Goal: Task Accomplishment & Management: Use online tool/utility

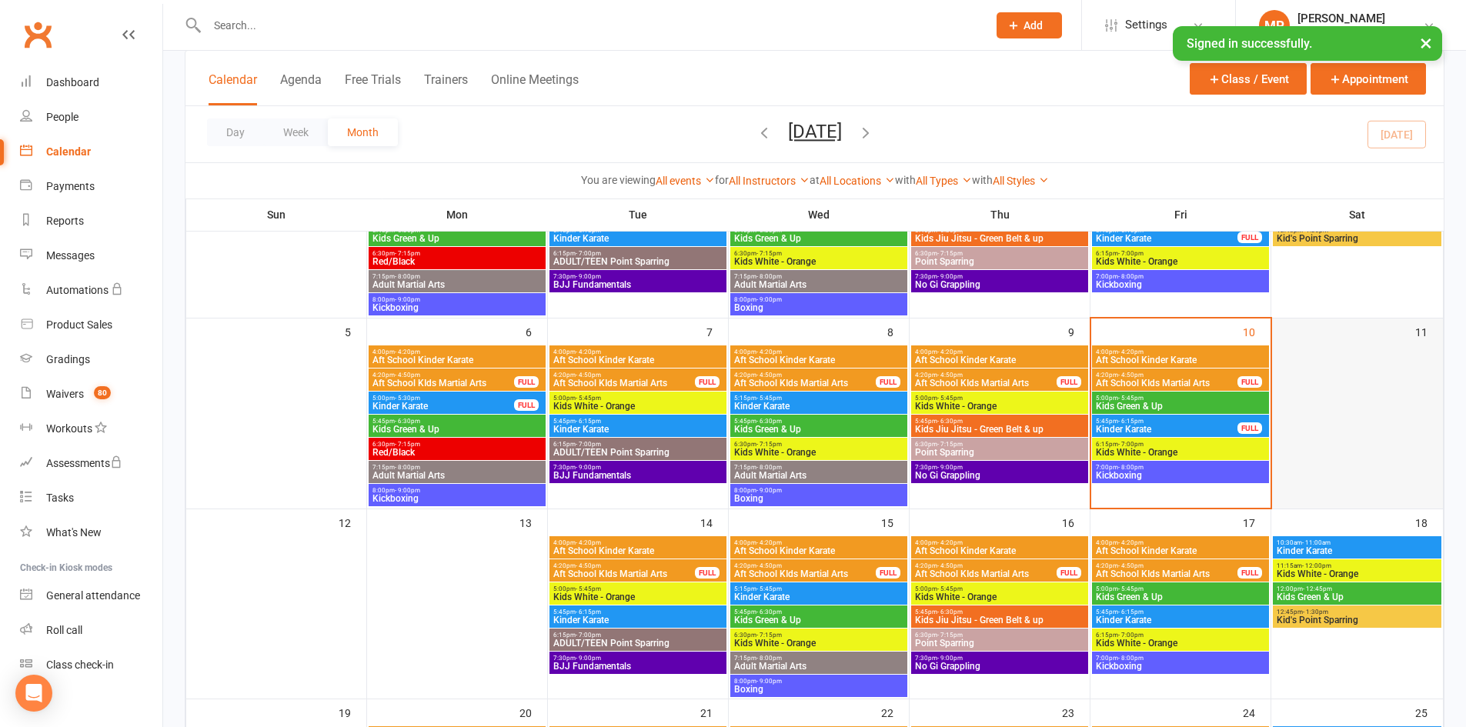
scroll to position [231, 0]
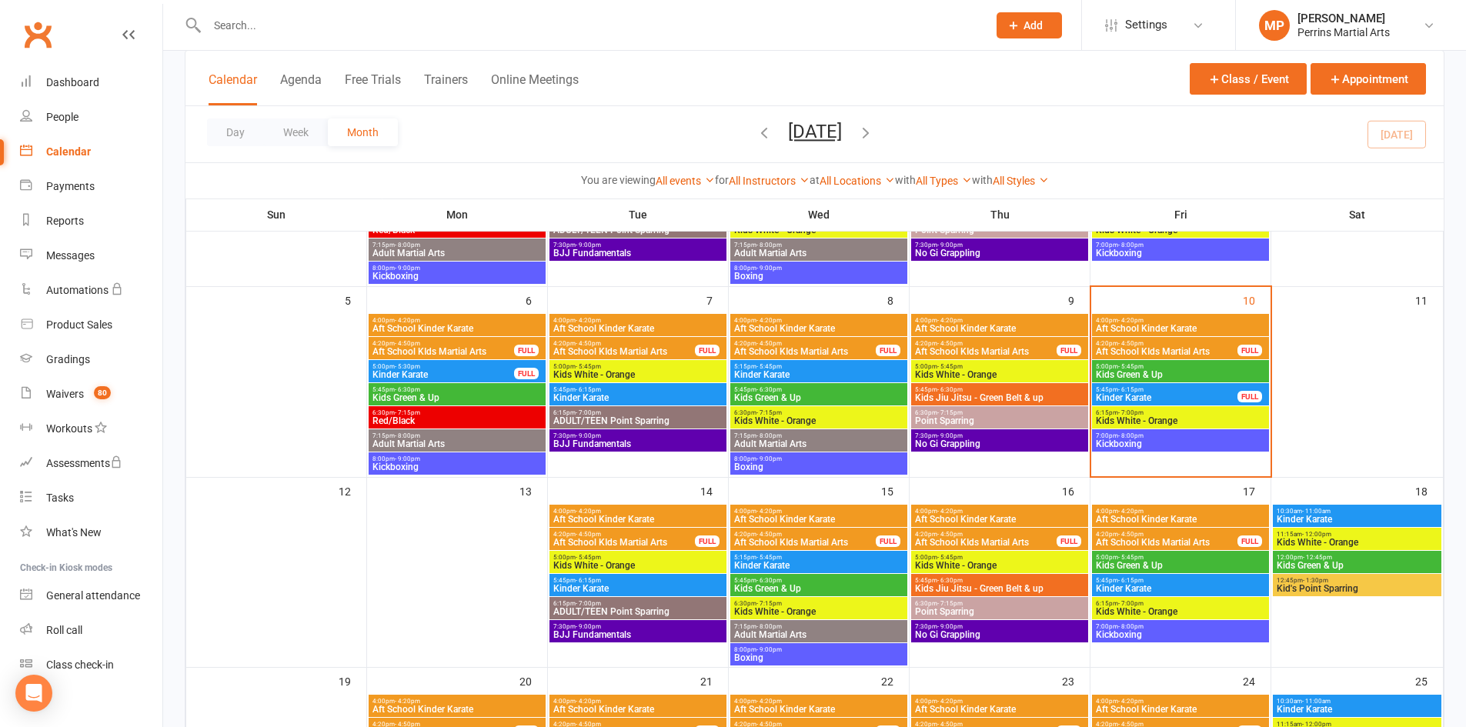
click at [1219, 379] on div "5:00pm - 5:45pm Kids Green & Up" at bounding box center [1180, 371] width 177 height 22
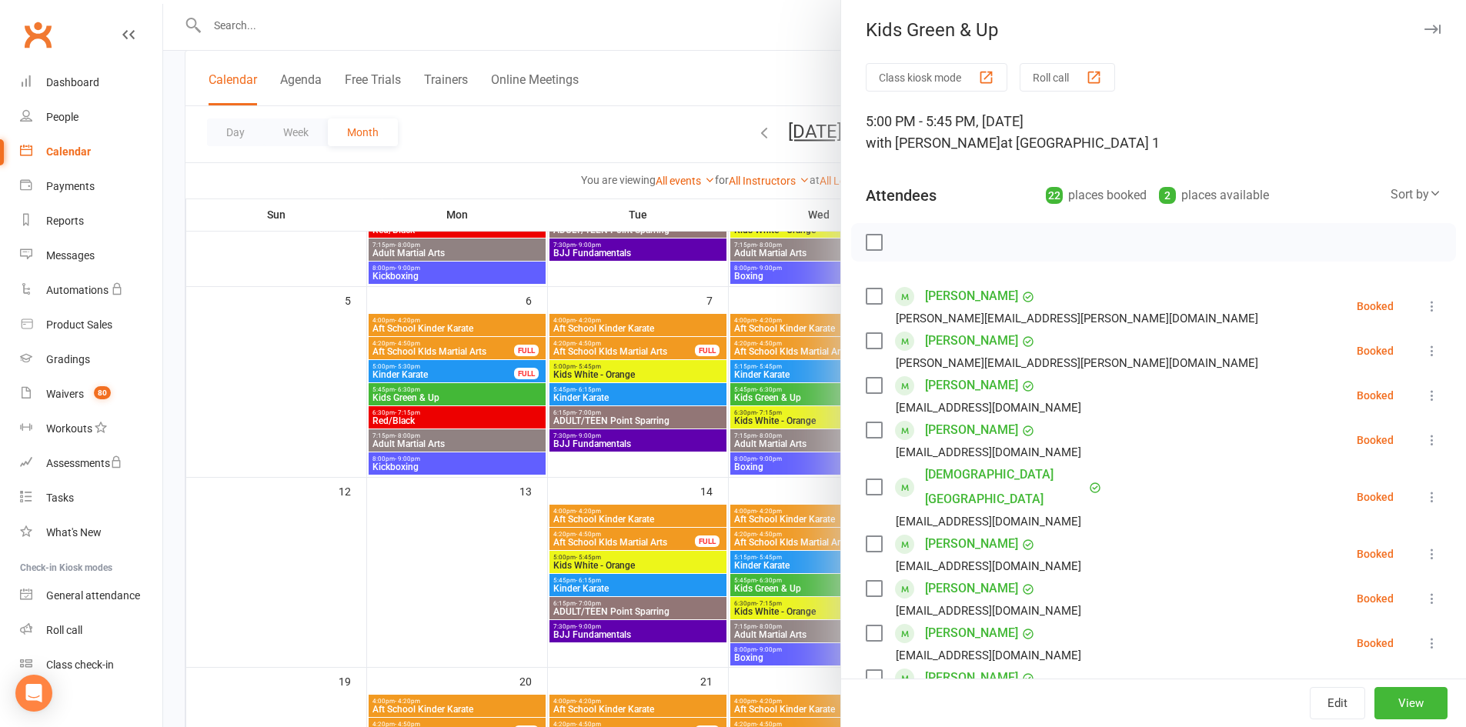
scroll to position [0, 0]
click at [1423, 25] on button "button" at bounding box center [1432, 31] width 18 height 18
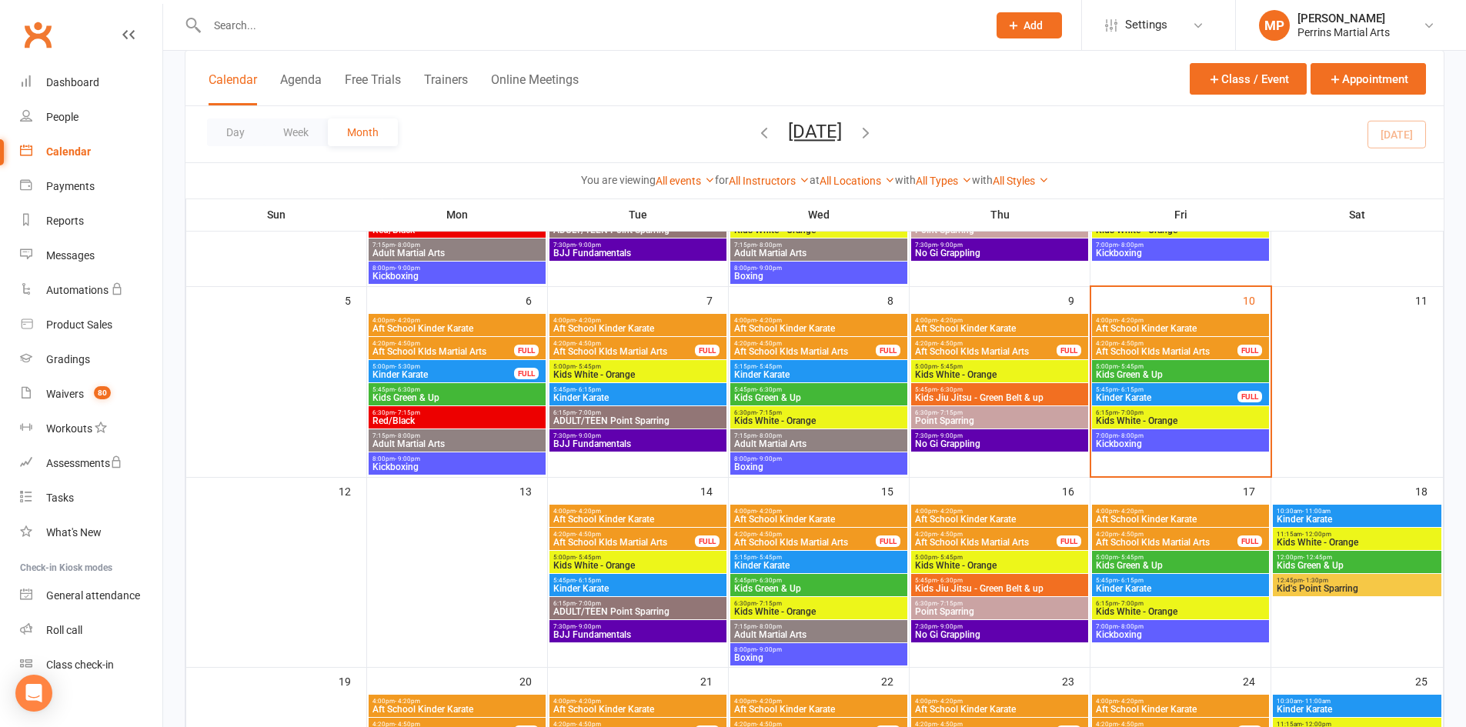
click at [1216, 388] on span "5:45pm - 6:15pm" at bounding box center [1166, 389] width 143 height 7
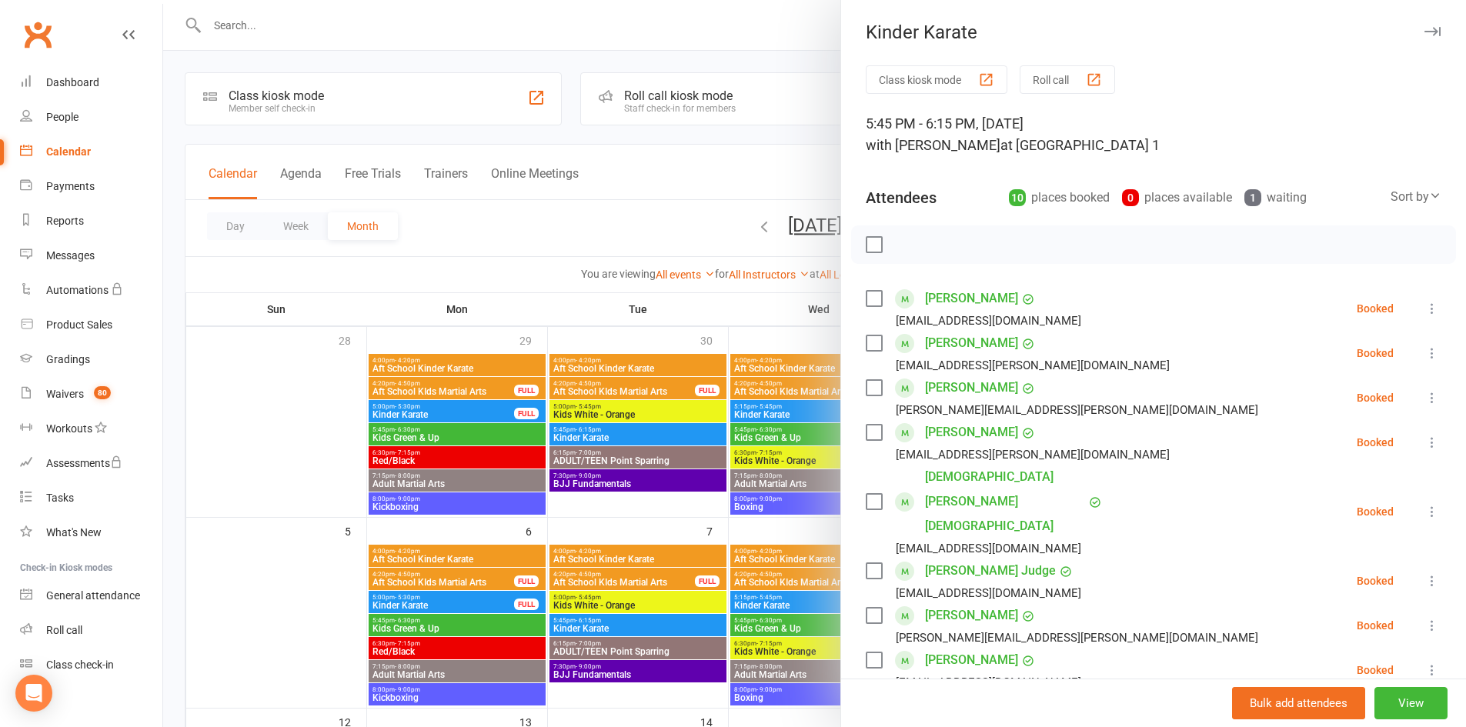
click at [1408, 43] on div "Kinder Karate Class kiosk mode Roll call 5:45 PM - 6:15 PM, [DATE] with [PERSON…" at bounding box center [1154, 363] width 626 height 727
click at [1425, 28] on icon "button" at bounding box center [1433, 31] width 16 height 9
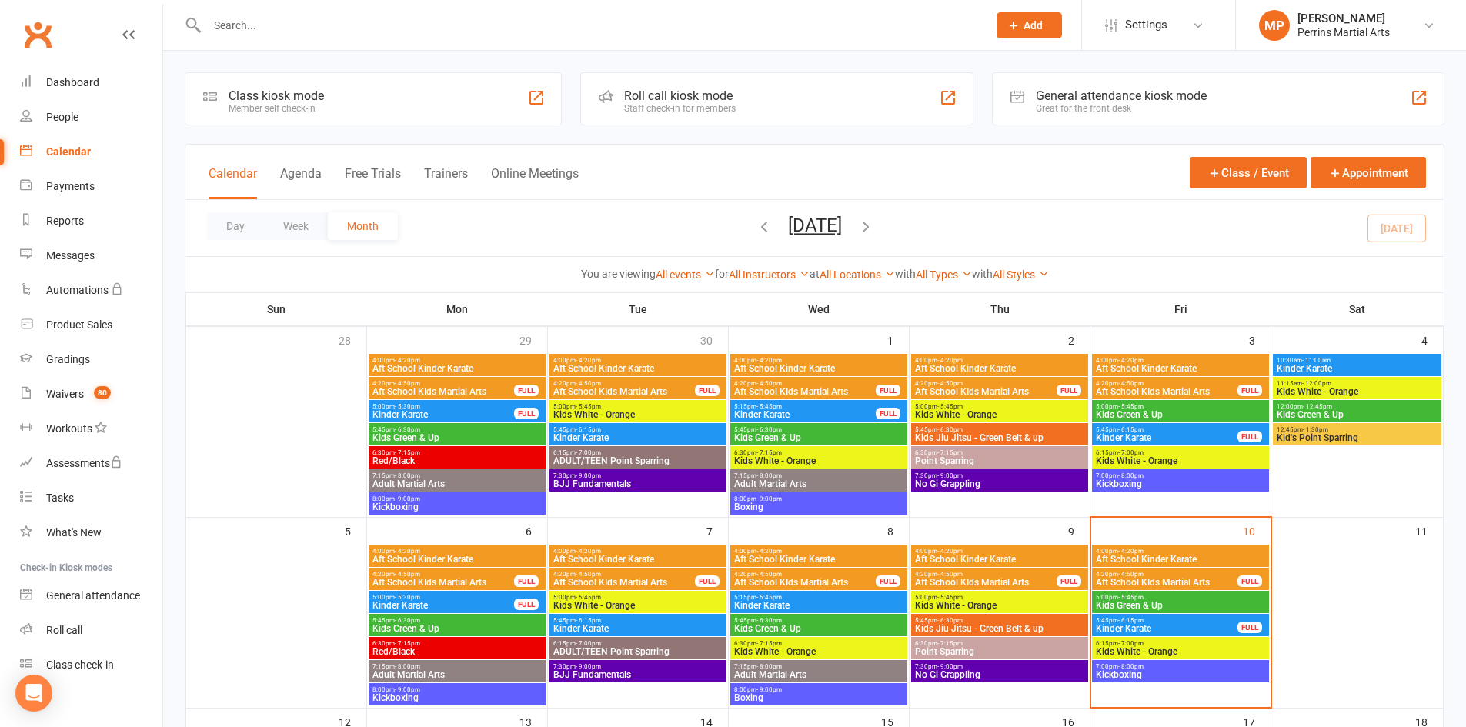
click at [1156, 644] on span "6:15pm - 7:00pm" at bounding box center [1180, 643] width 171 height 7
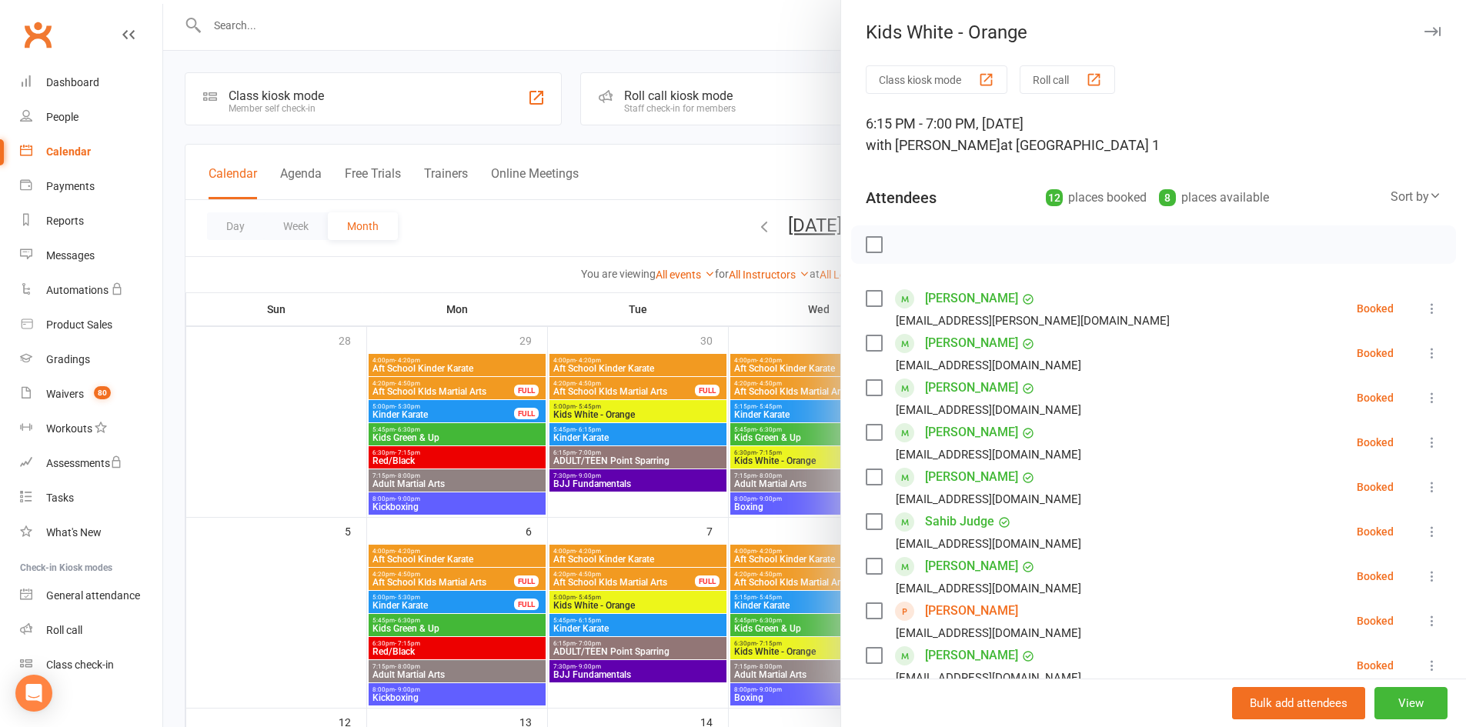
click at [1423, 24] on button "button" at bounding box center [1432, 31] width 18 height 18
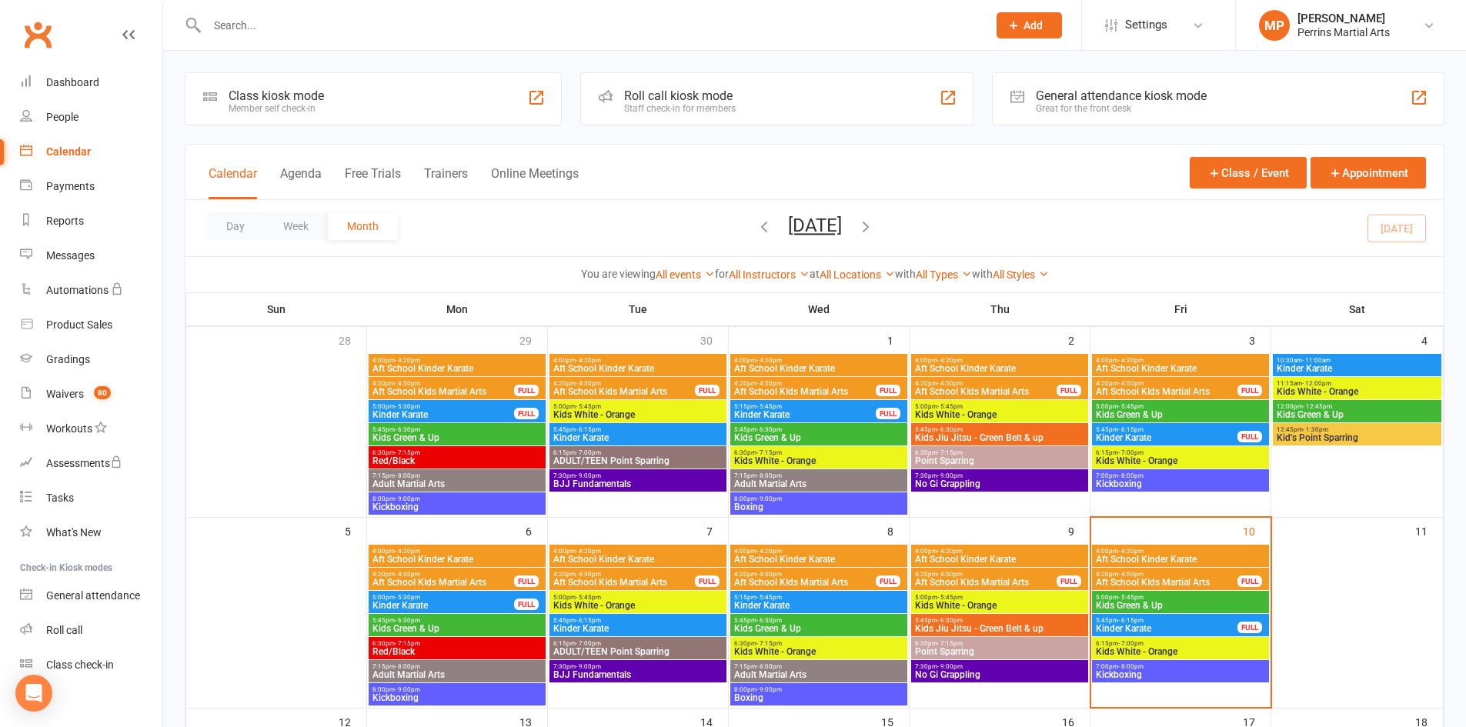
click at [1214, 550] on div "4:00pm - 4:20pm Aft School Kinder Karate" at bounding box center [1180, 556] width 177 height 22
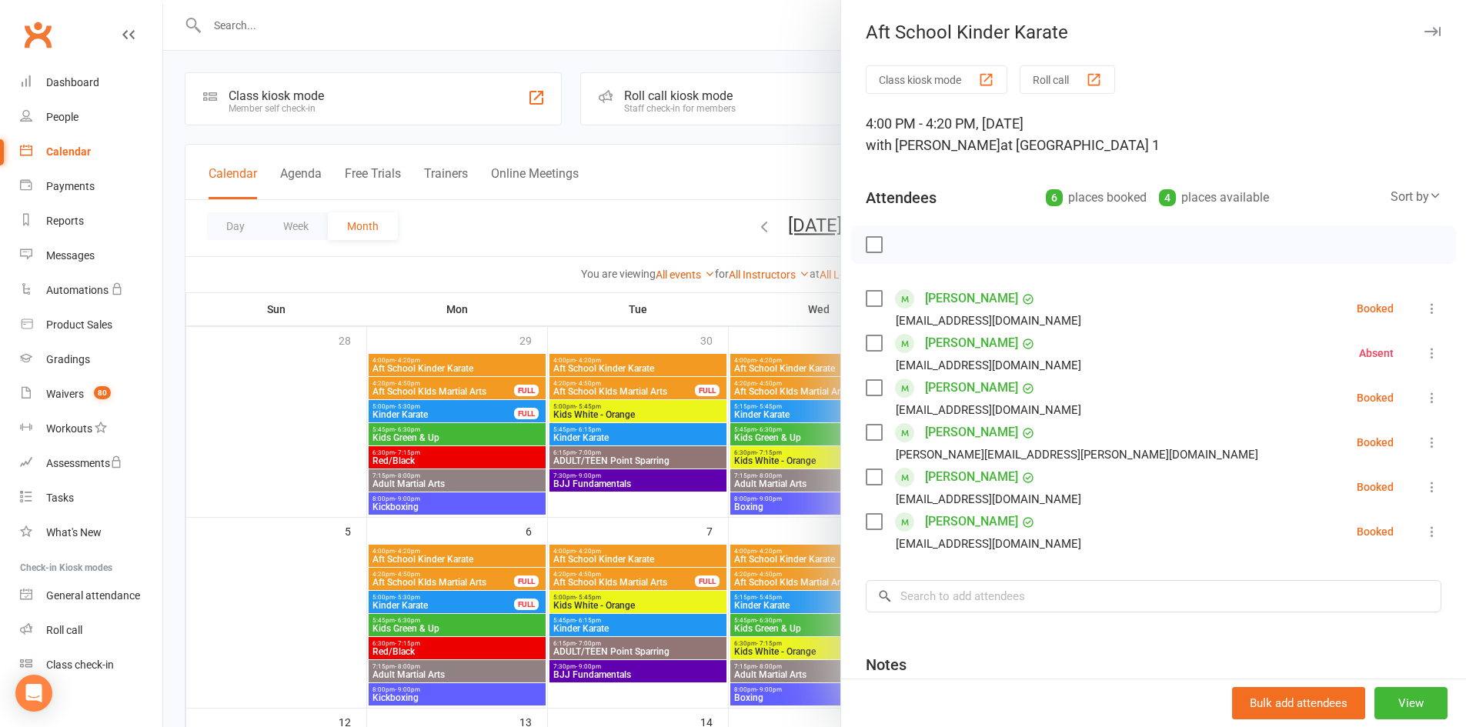
click at [1423, 314] on button at bounding box center [1432, 308] width 18 height 18
click at [1362, 404] on link "Check in" at bounding box center [1357, 400] width 165 height 31
click at [1425, 393] on icon at bounding box center [1432, 397] width 15 height 15
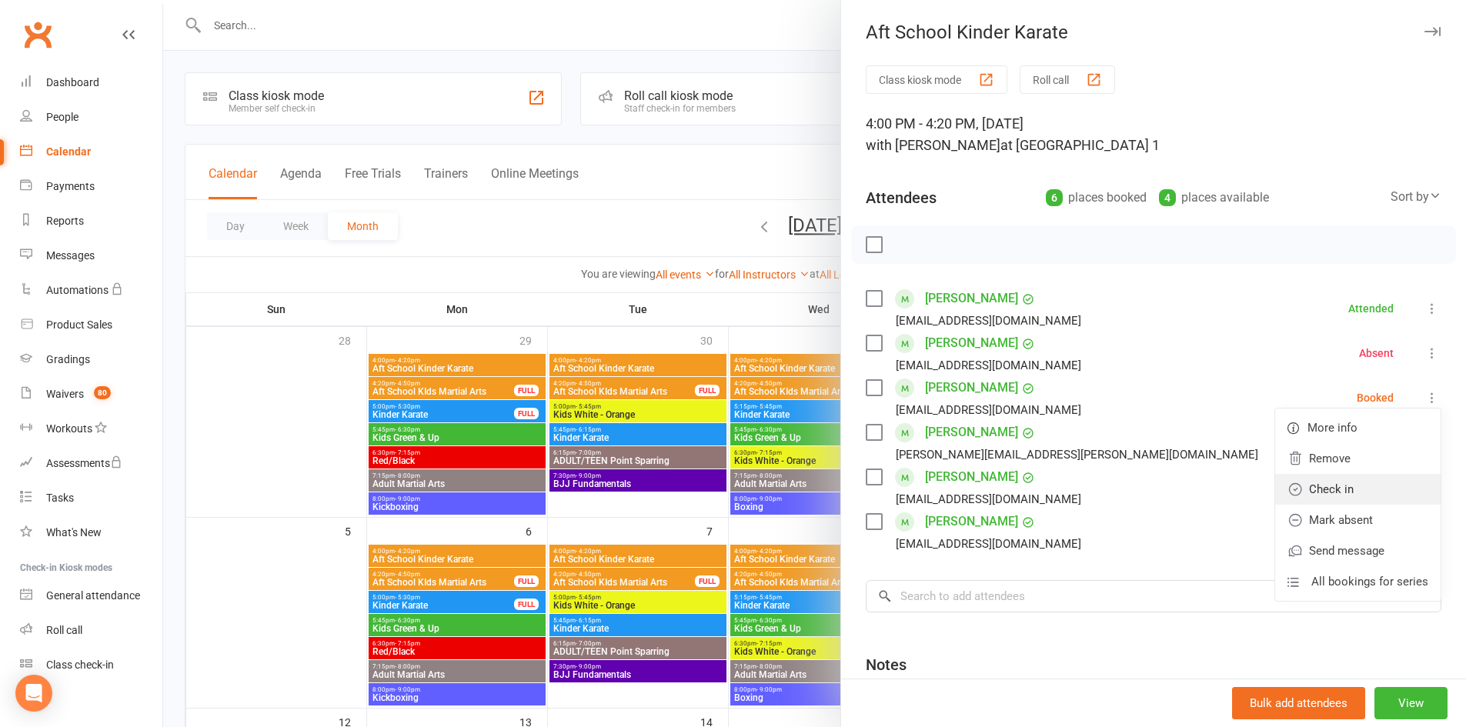
click at [1382, 481] on link "Check in" at bounding box center [1357, 489] width 165 height 31
click at [1425, 439] on icon at bounding box center [1432, 442] width 15 height 15
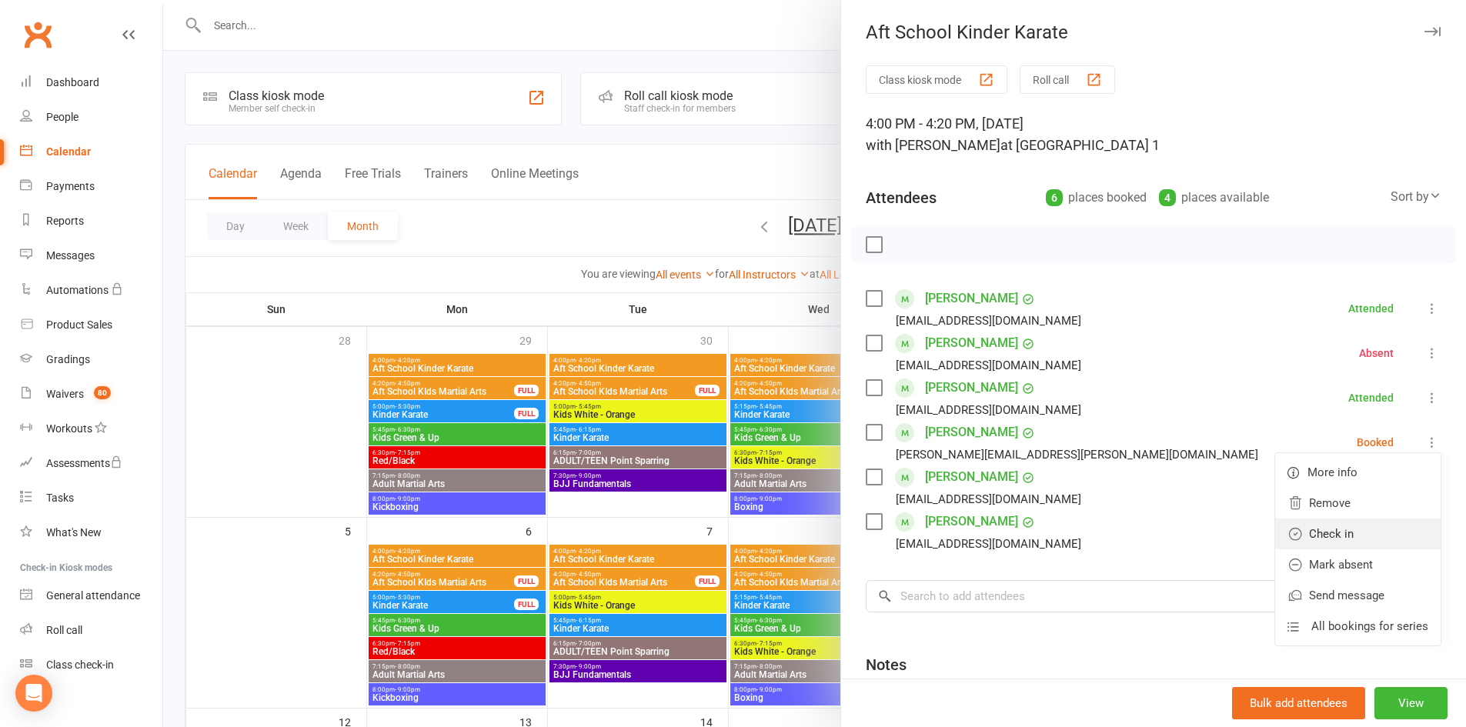
click at [1365, 536] on link "Check in" at bounding box center [1357, 534] width 165 height 31
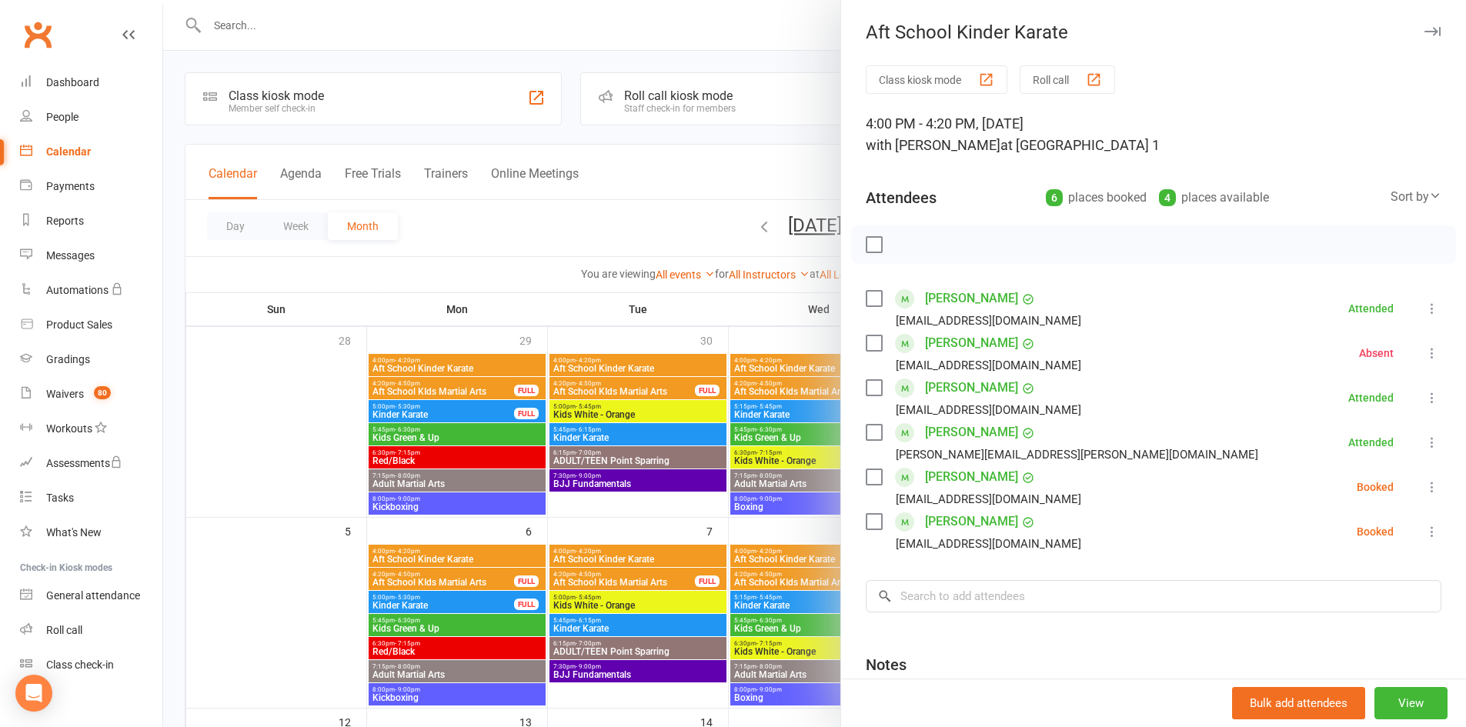
click at [1425, 481] on icon at bounding box center [1432, 487] width 15 height 15
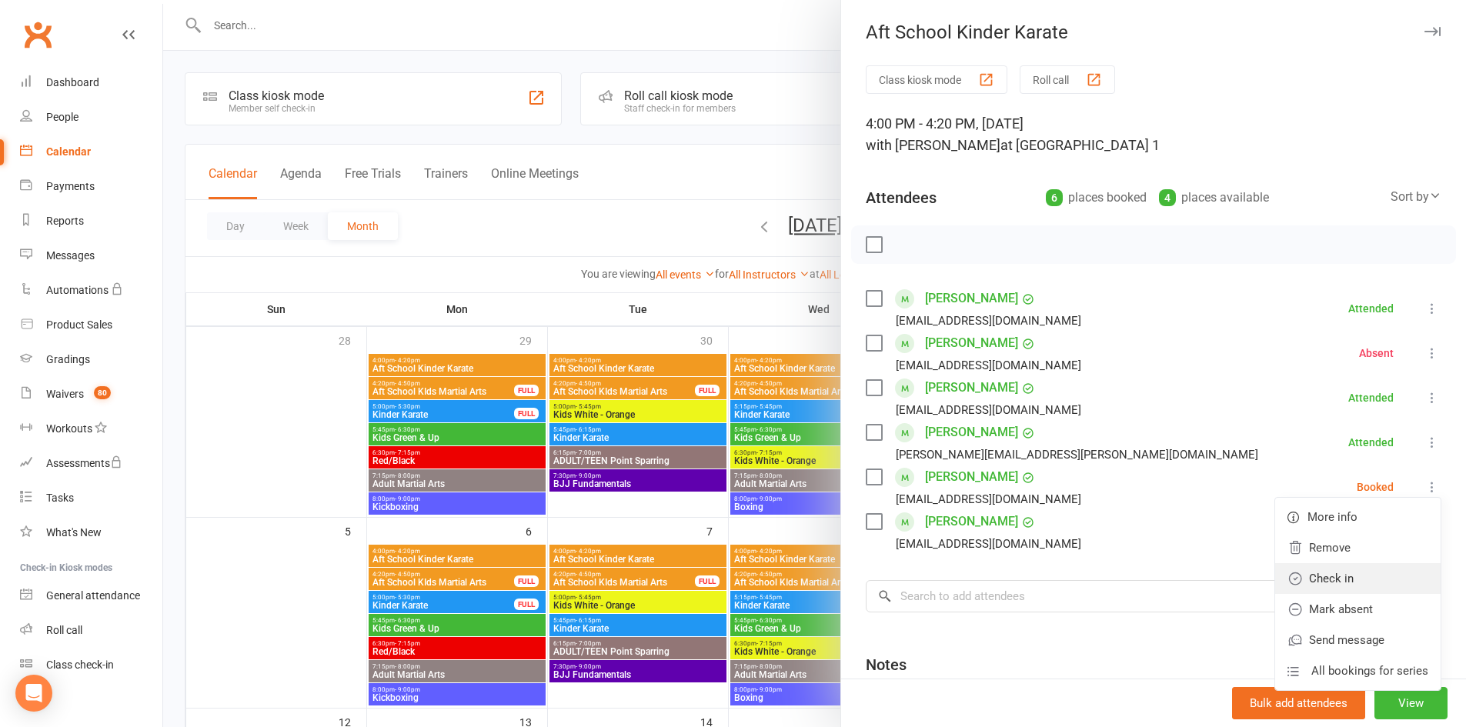
click at [1380, 574] on link "Check in" at bounding box center [1357, 578] width 165 height 31
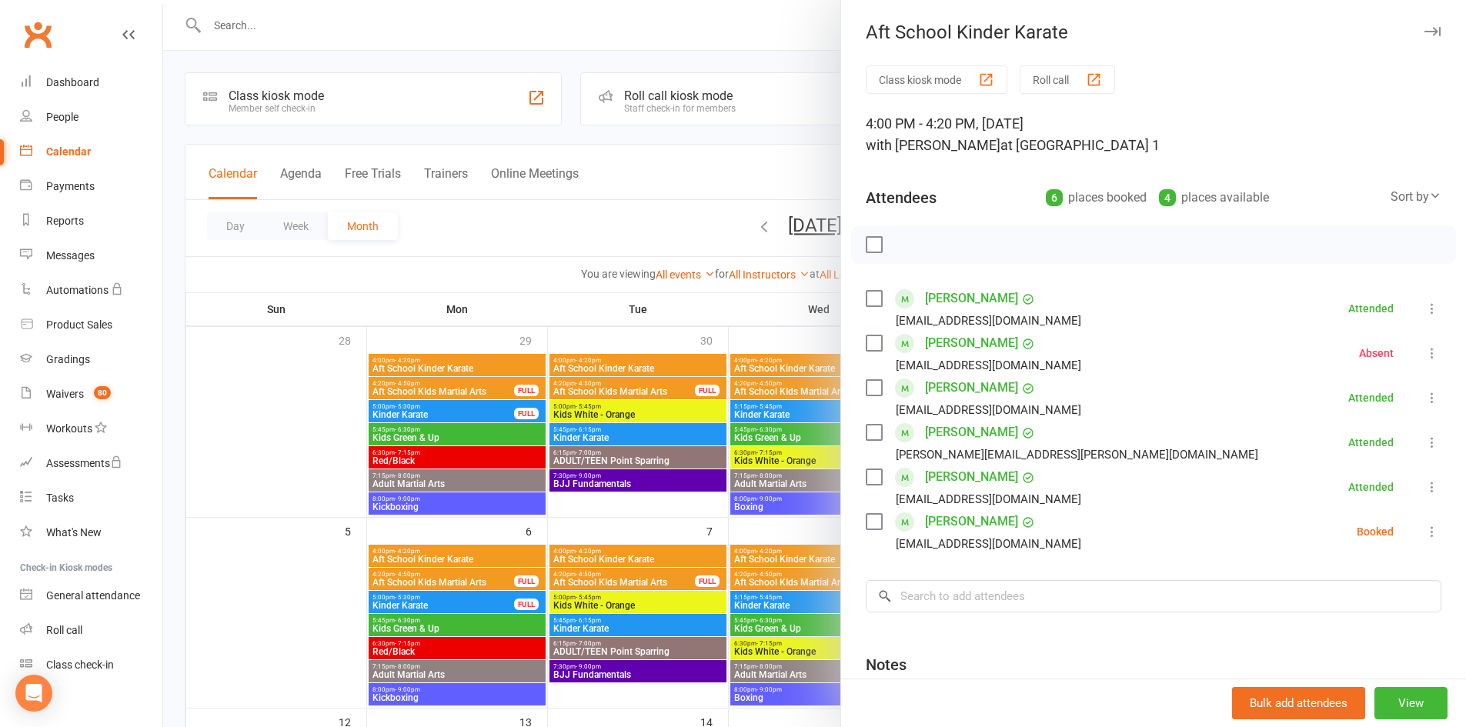
click at [1425, 524] on icon at bounding box center [1432, 531] width 15 height 15
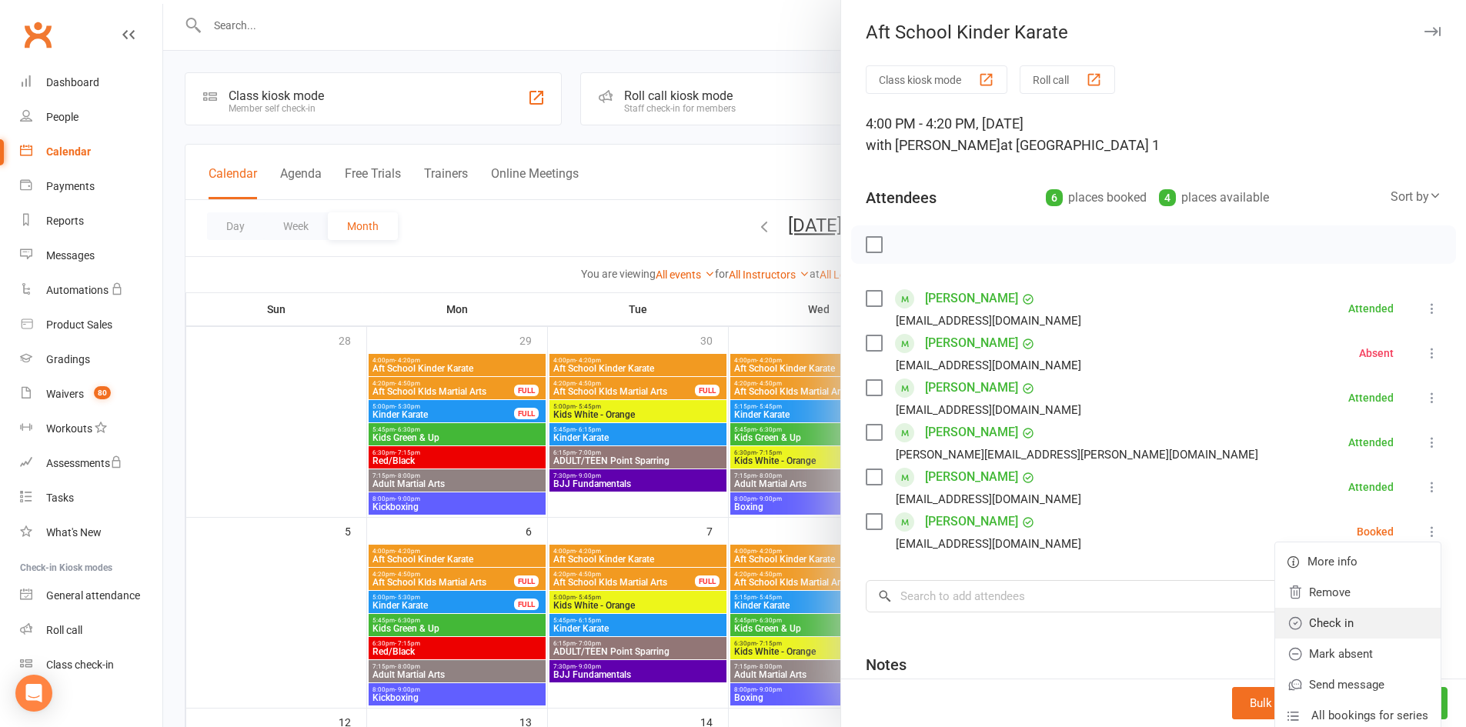
click at [1385, 609] on link "Check in" at bounding box center [1357, 623] width 165 height 31
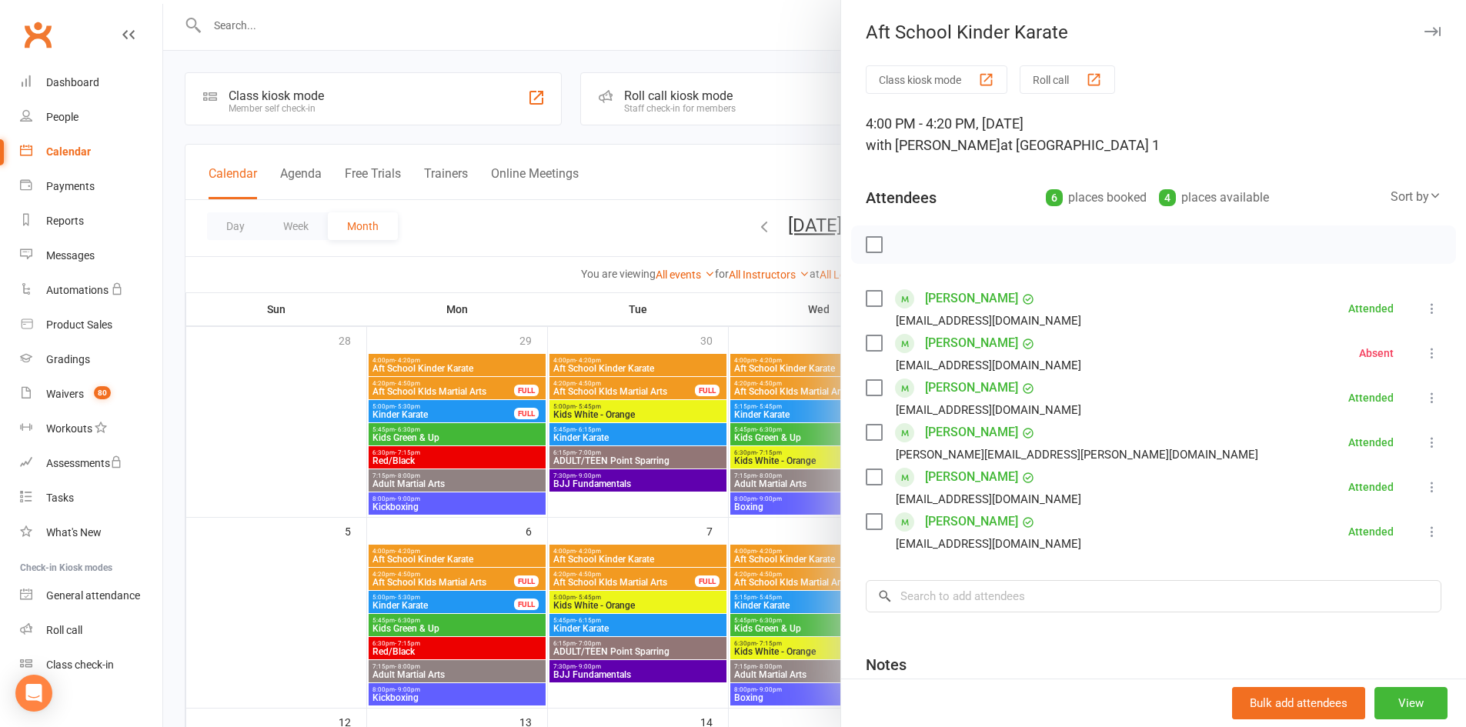
click at [1430, 37] on div "Aft School Kinder Karate" at bounding box center [1153, 33] width 625 height 22
click at [1426, 37] on div "Aft School Kinder Karate" at bounding box center [1153, 33] width 625 height 22
click at [1422, 37] on div "Aft School Kinder Karate" at bounding box center [1153, 33] width 625 height 22
click at [1425, 35] on icon "button" at bounding box center [1433, 31] width 16 height 9
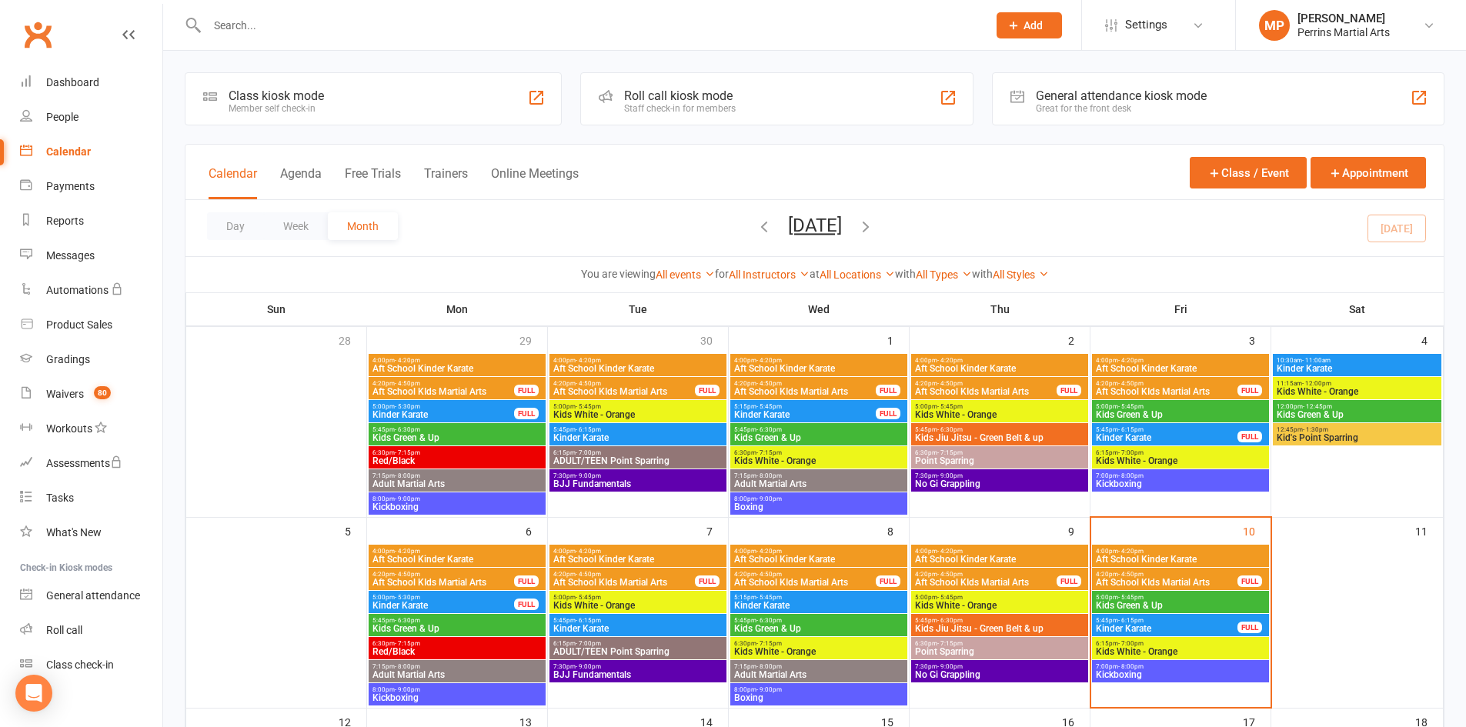
click at [1168, 575] on span "4:20pm - 4:50pm" at bounding box center [1166, 574] width 143 height 7
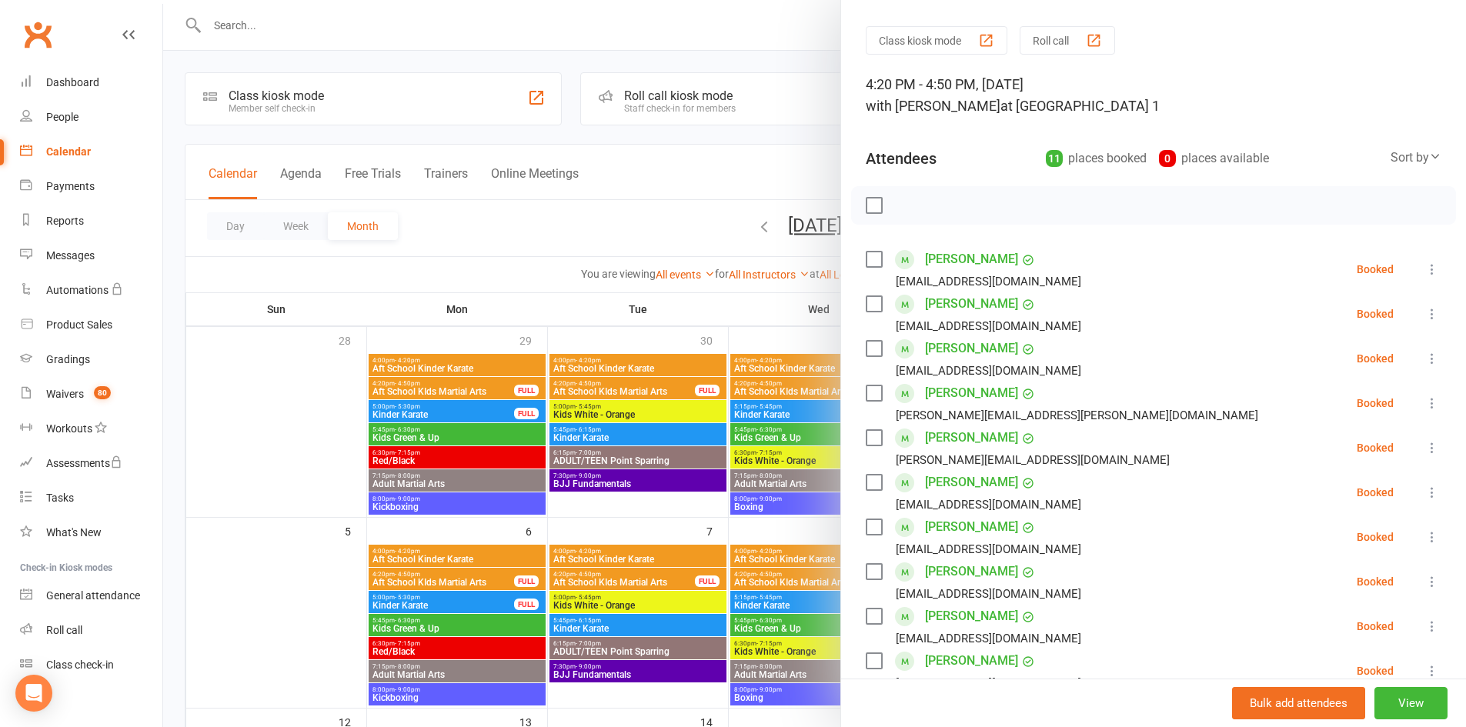
scroll to position [77, 0]
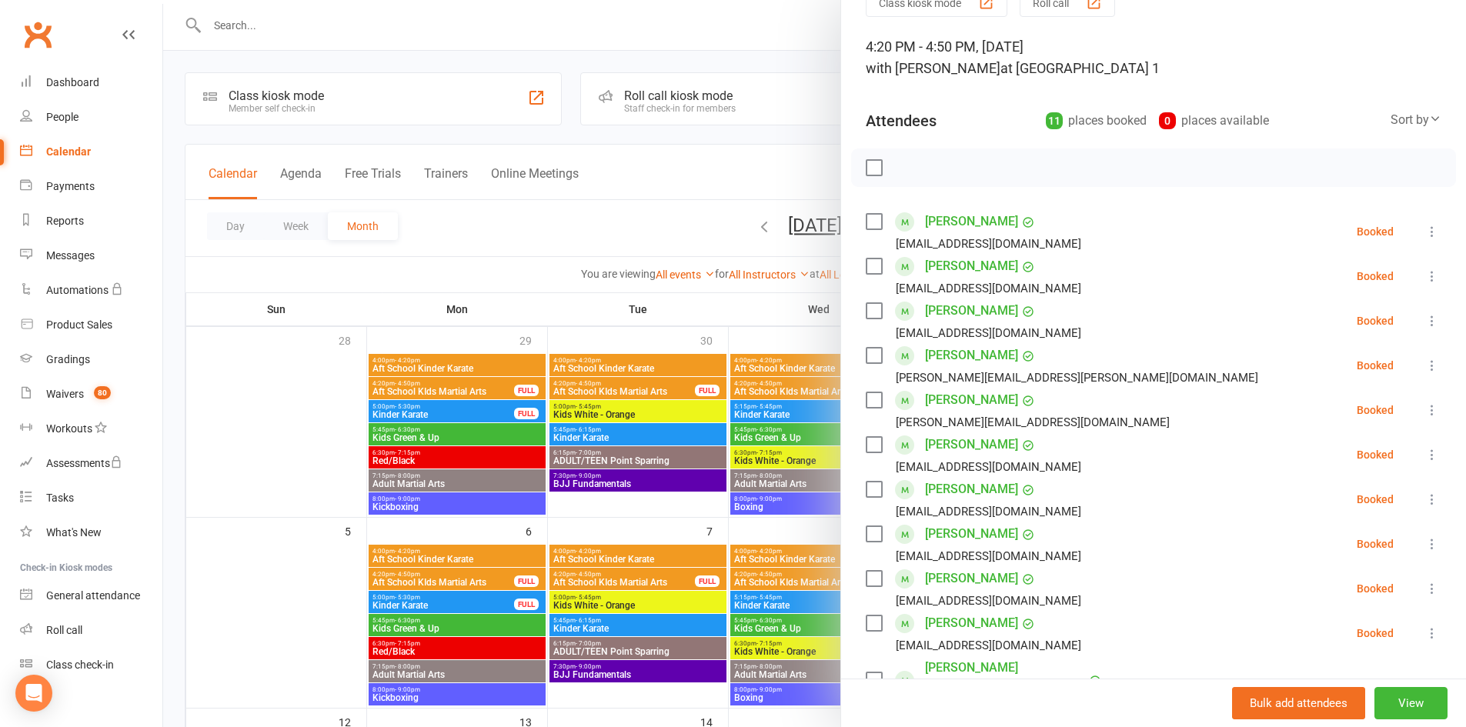
click at [1425, 233] on icon at bounding box center [1432, 231] width 15 height 15
click at [1375, 325] on link "Check in" at bounding box center [1357, 323] width 165 height 31
click at [1411, 262] on li "[PERSON_NAME] [EMAIL_ADDRESS][DOMAIN_NAME] Booked More info Remove Check in Mar…" at bounding box center [1154, 276] width 576 height 45
click at [1425, 281] on icon at bounding box center [1432, 276] width 15 height 15
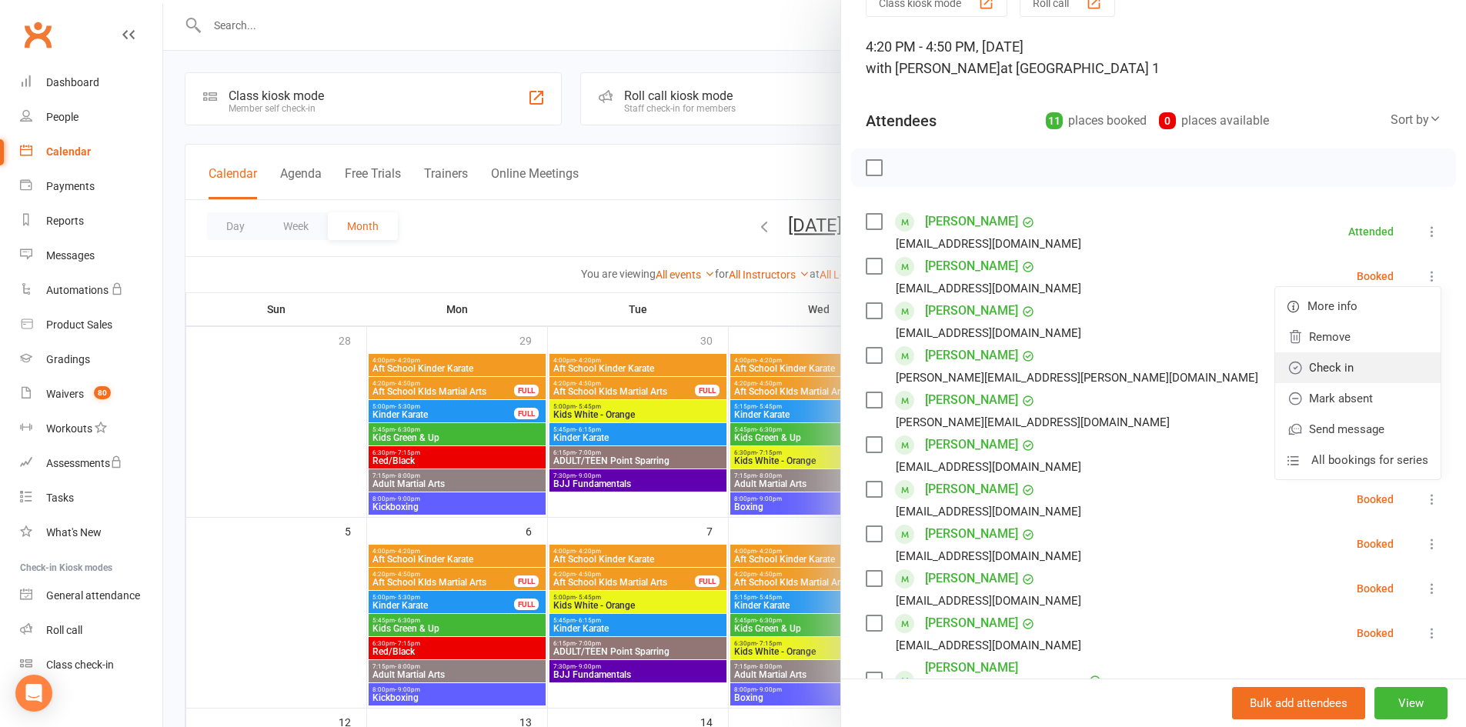
click at [1379, 361] on link "Check in" at bounding box center [1357, 368] width 165 height 31
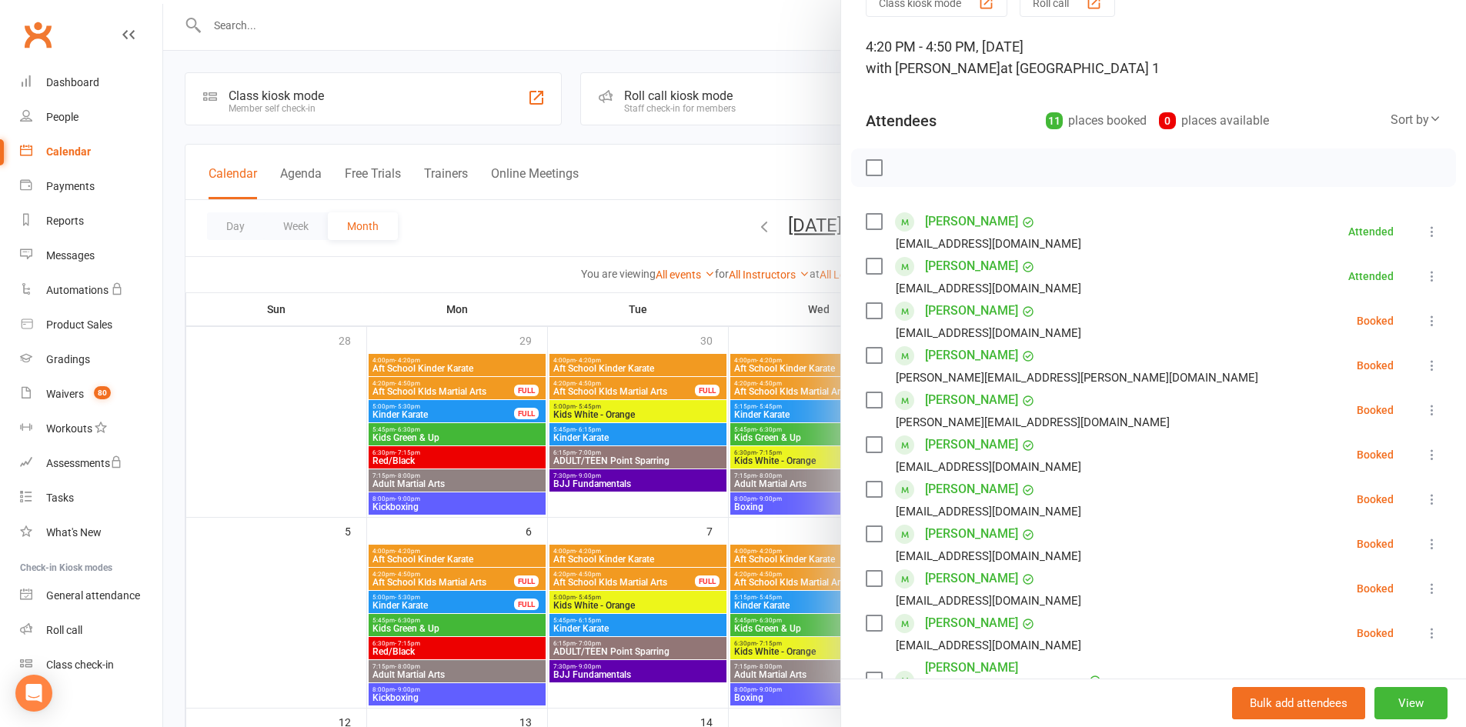
drag, startPoint x: 1415, startPoint y: 320, endPoint x: 1398, endPoint y: 325, distance: 17.6
click at [1425, 321] on icon at bounding box center [1432, 320] width 15 height 15
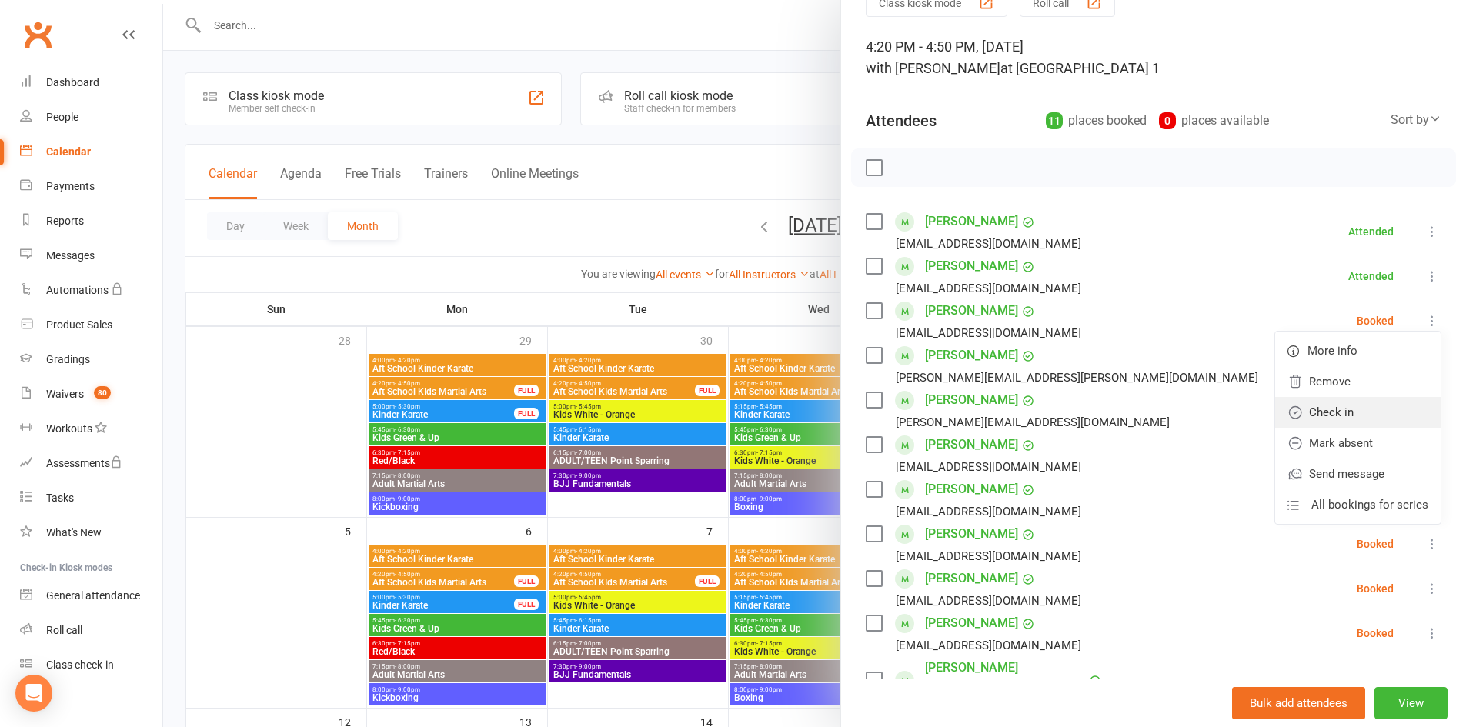
click at [1366, 408] on link "Check in" at bounding box center [1357, 412] width 165 height 31
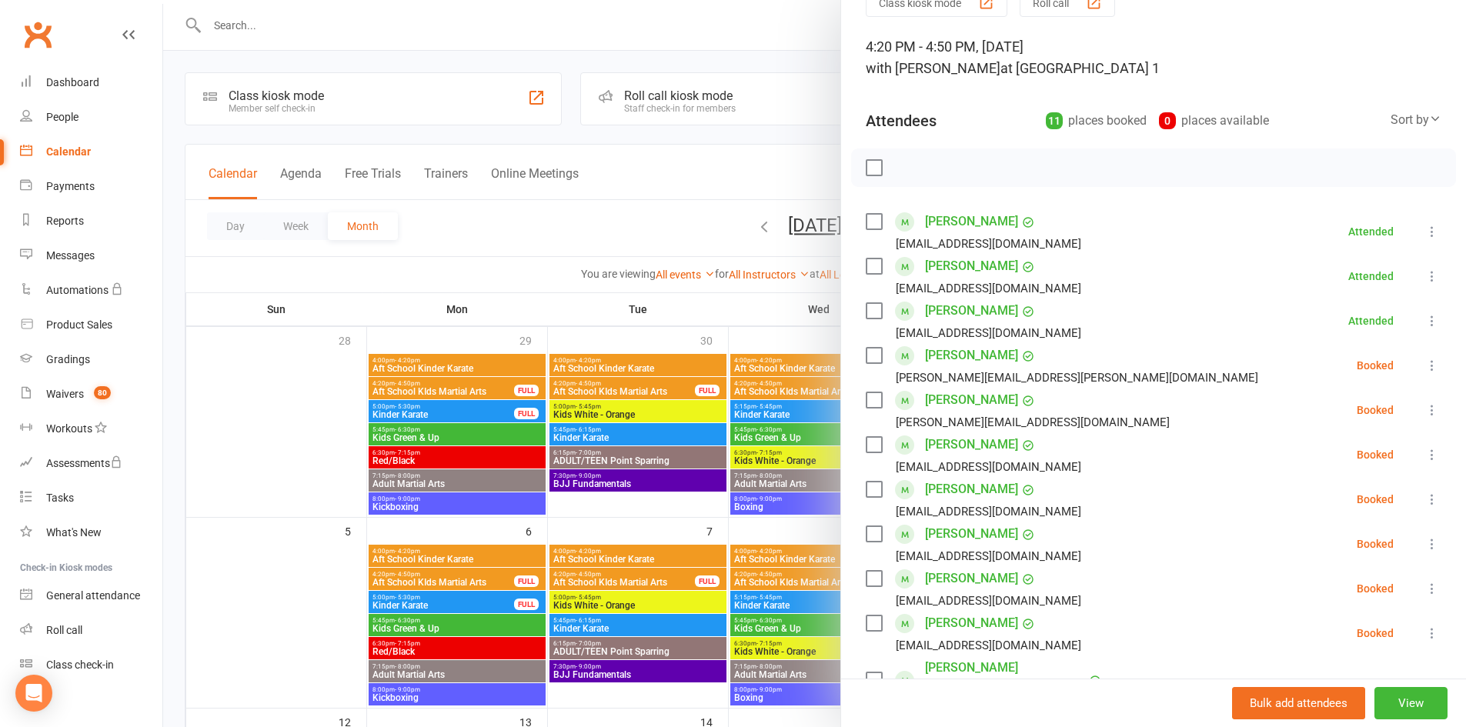
click at [1425, 363] on icon at bounding box center [1432, 365] width 15 height 15
click at [1081, 705] on div "Bulk add attendees View" at bounding box center [1153, 703] width 625 height 48
click at [1425, 411] on icon at bounding box center [1432, 410] width 15 height 15
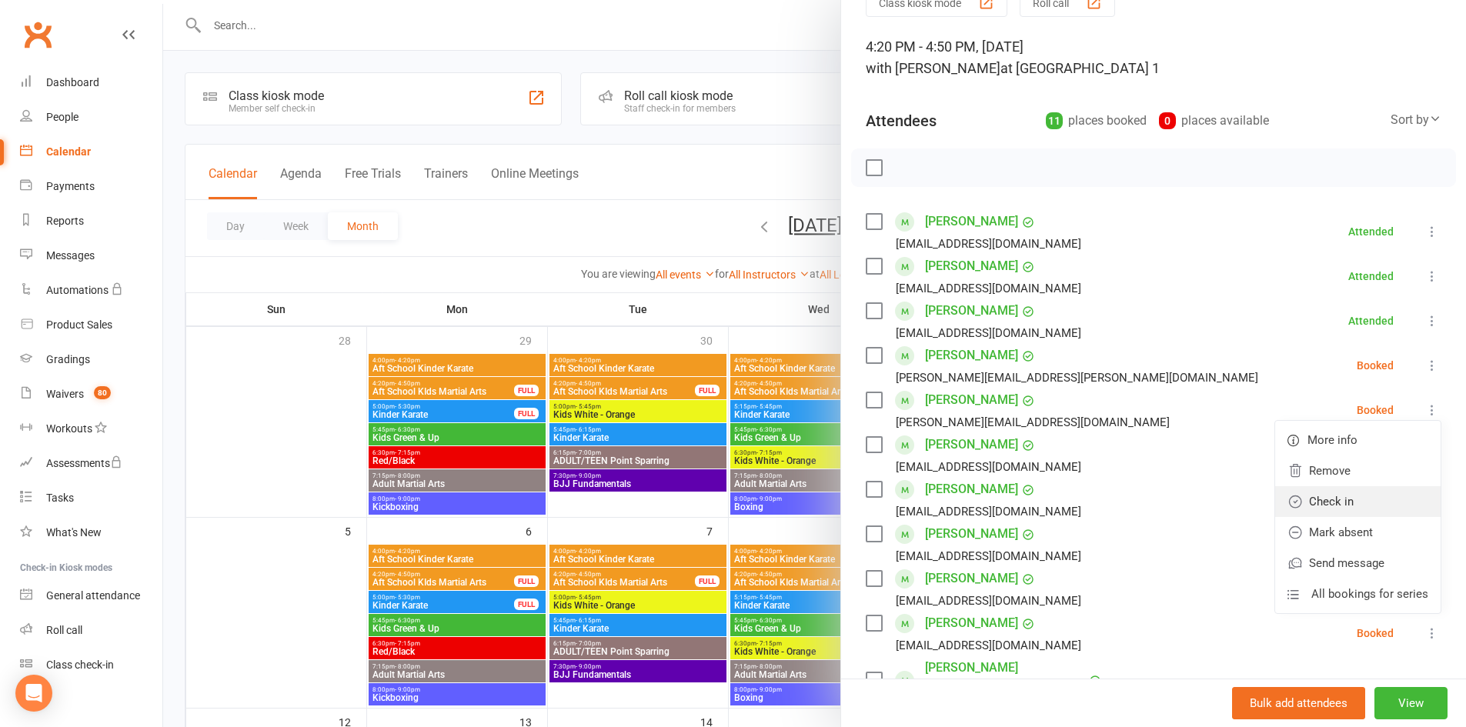
click at [1351, 509] on link "Check in" at bounding box center [1357, 501] width 165 height 31
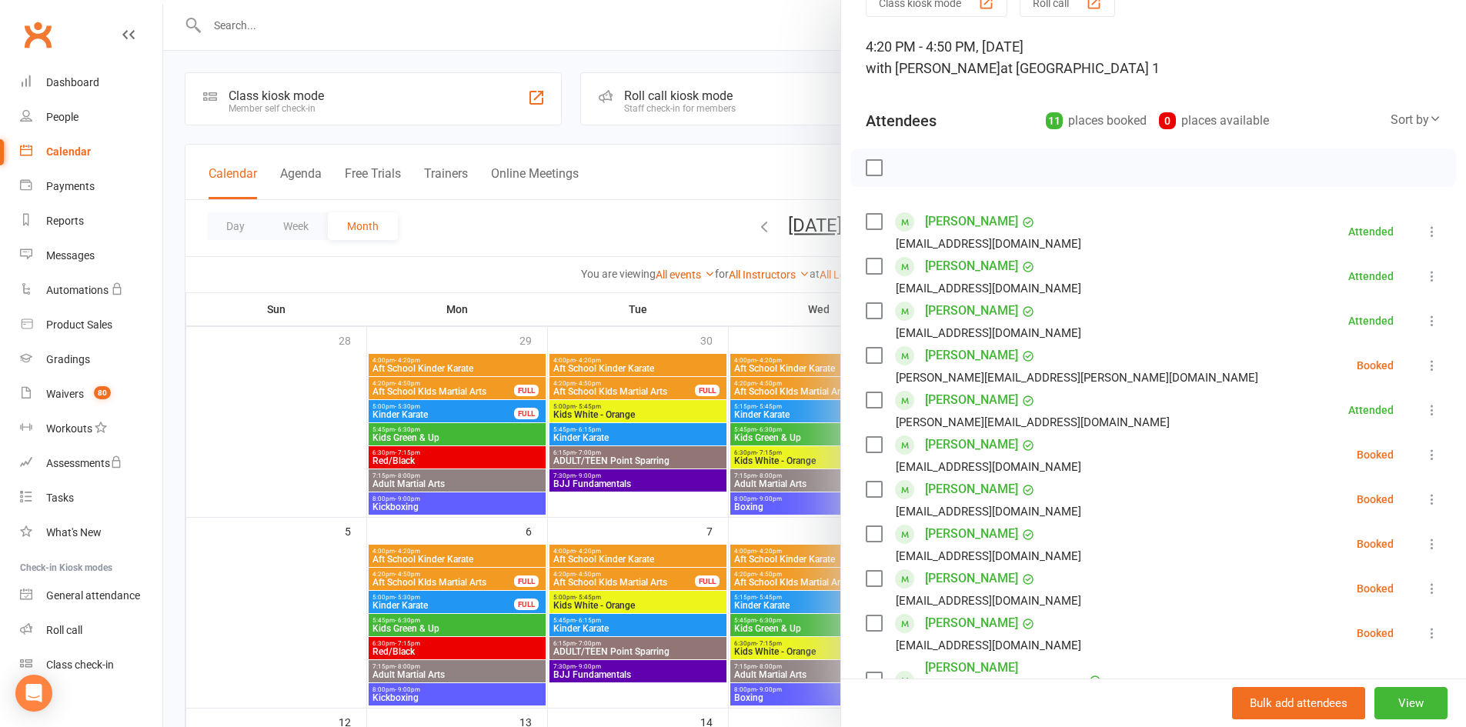
click at [1425, 457] on icon at bounding box center [1432, 454] width 15 height 15
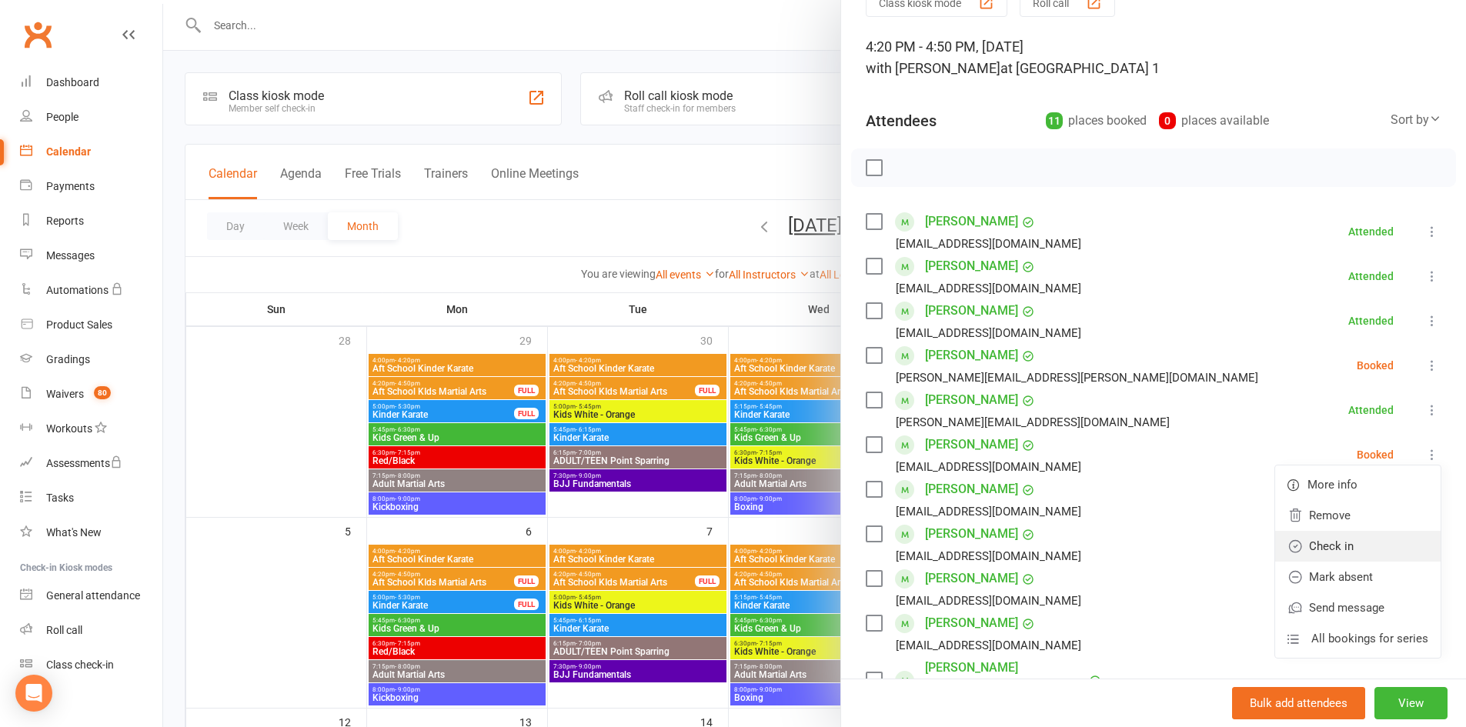
click at [1382, 541] on link "Check in" at bounding box center [1357, 546] width 165 height 31
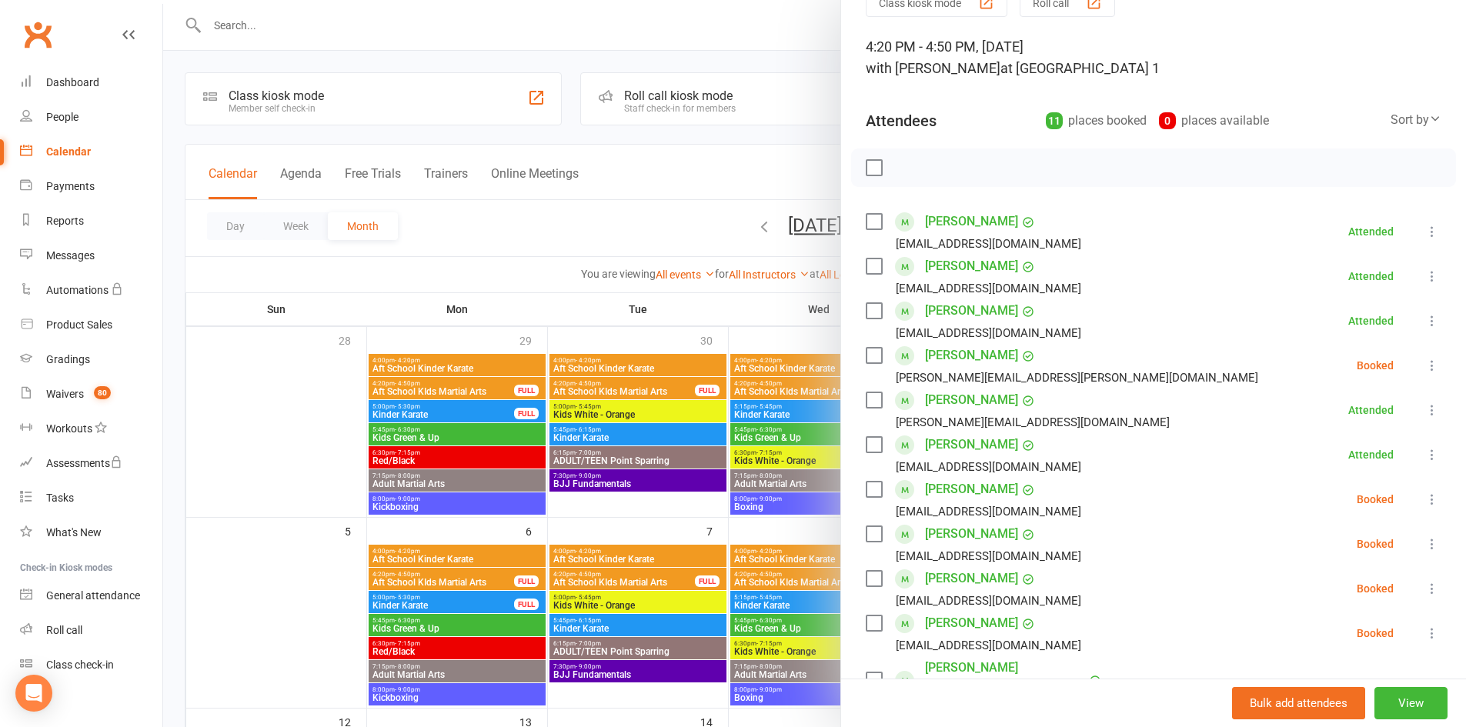
click at [1425, 493] on icon at bounding box center [1432, 499] width 15 height 15
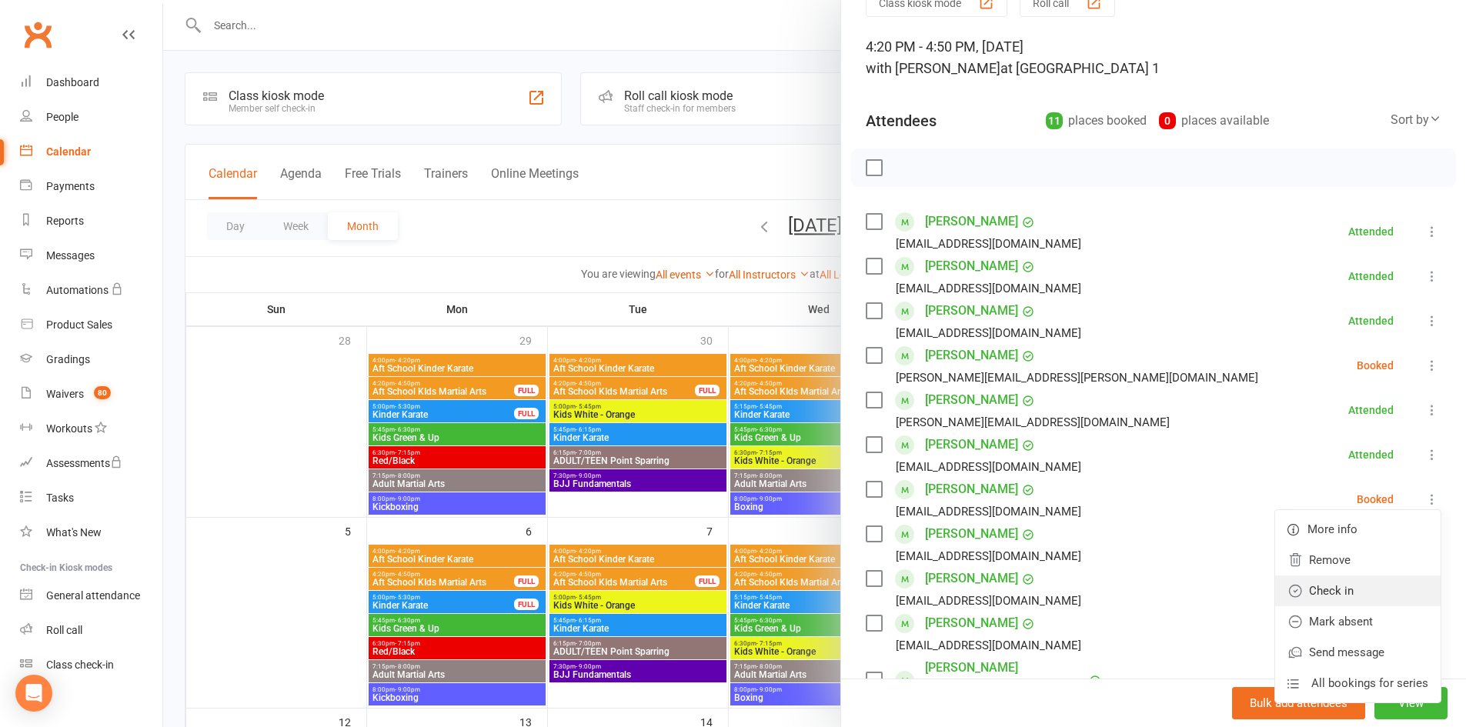
click at [1364, 587] on link "Check in" at bounding box center [1357, 591] width 165 height 31
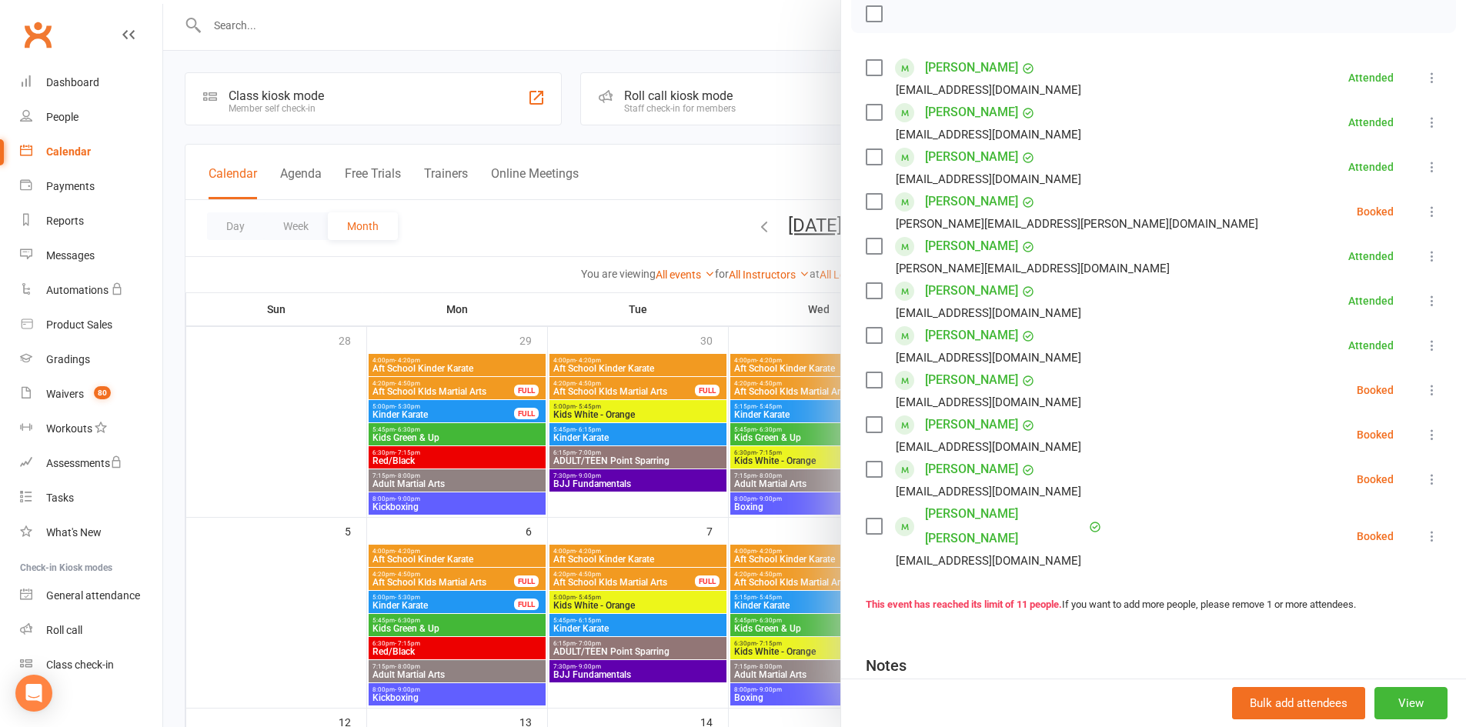
scroll to position [308, 0]
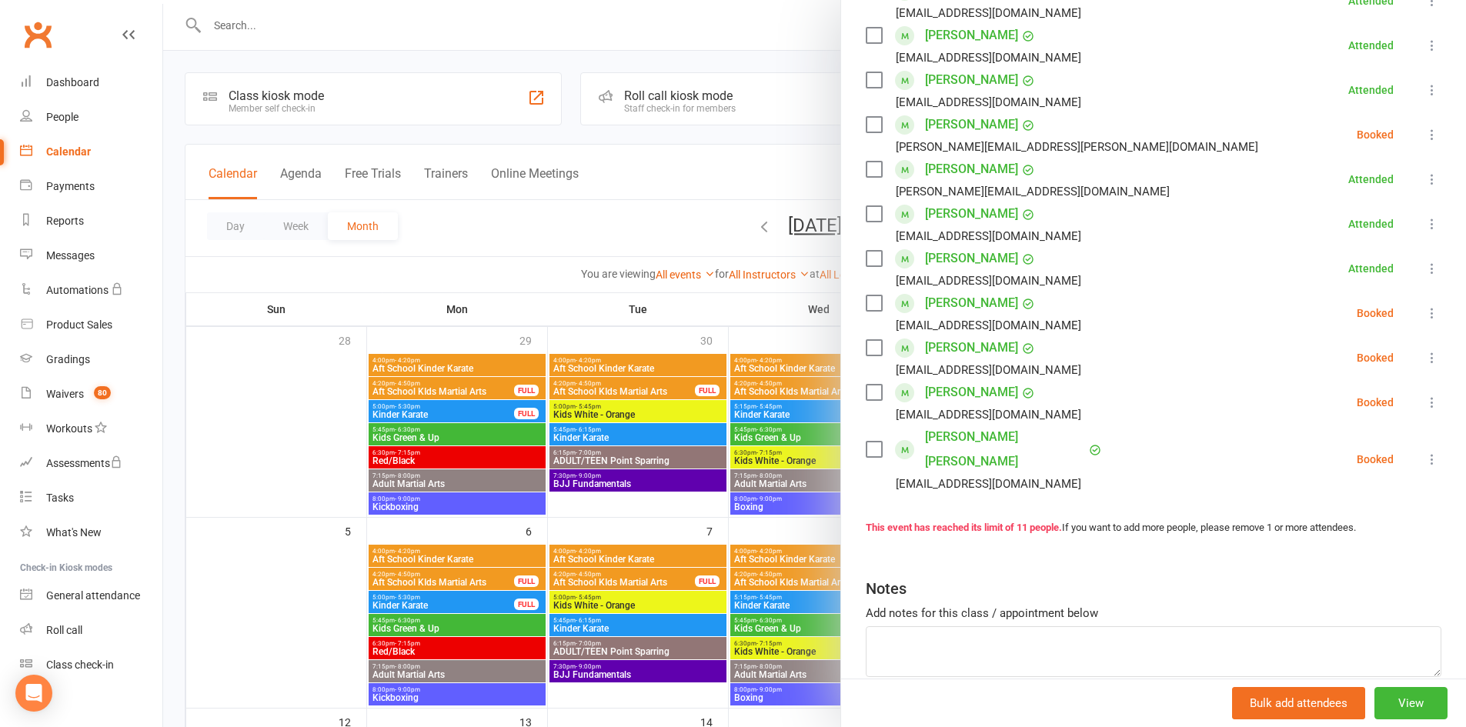
click at [1425, 311] on icon at bounding box center [1432, 313] width 15 height 15
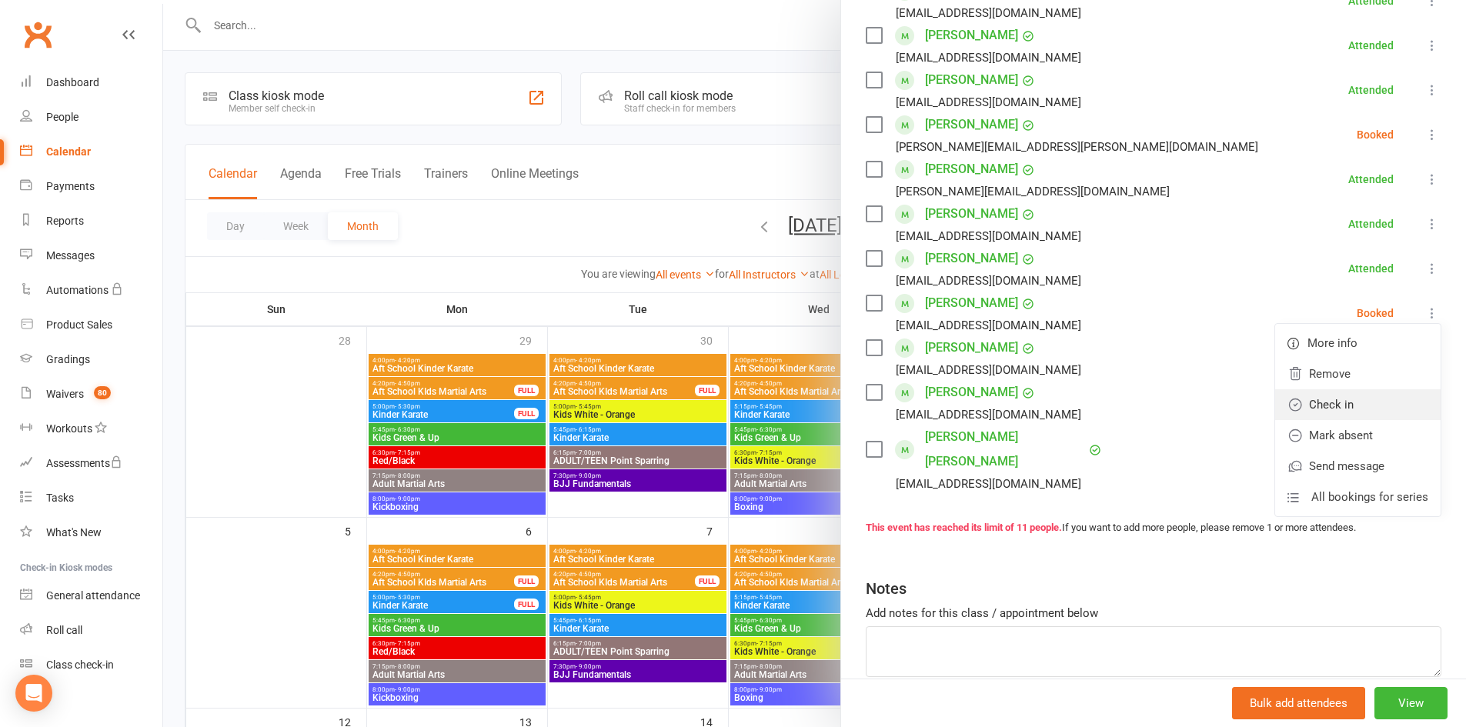
click at [1355, 413] on link "Check in" at bounding box center [1357, 404] width 165 height 31
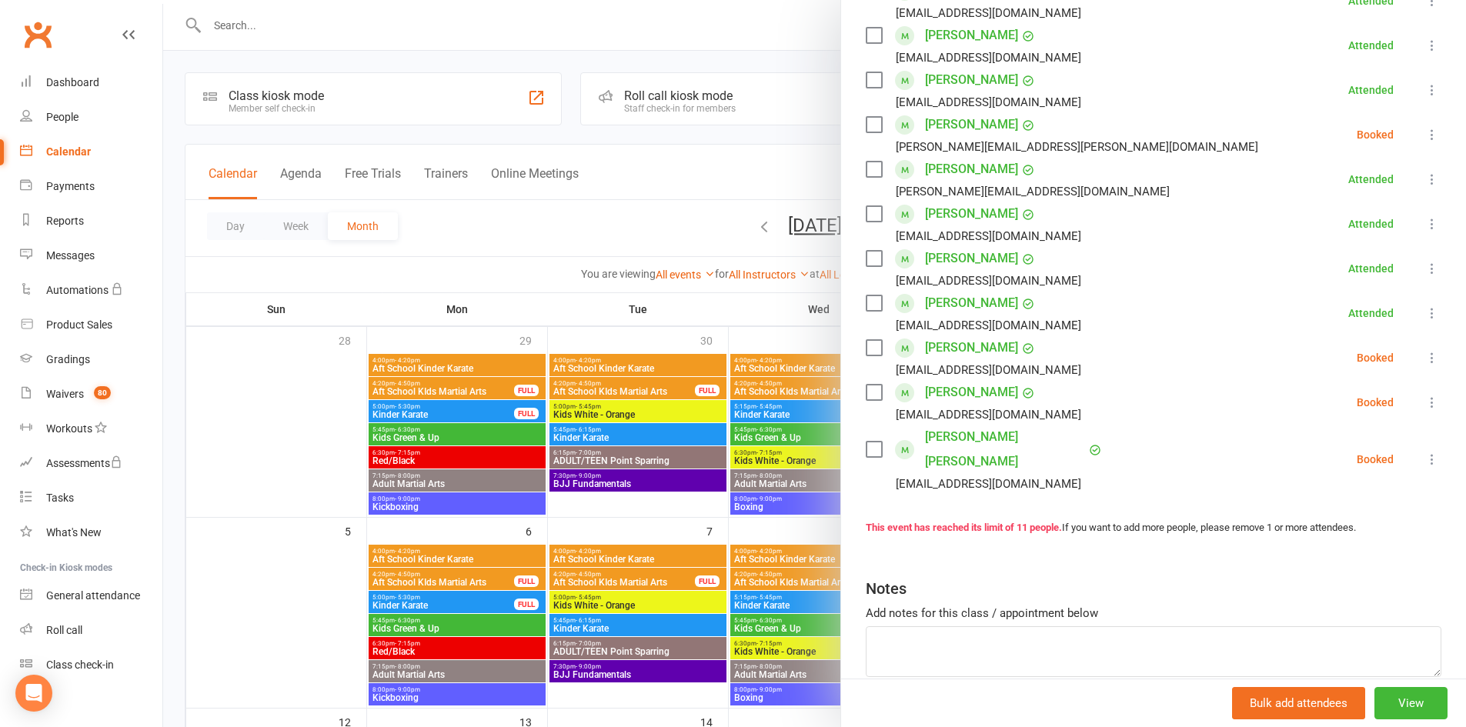
click at [1425, 359] on icon at bounding box center [1432, 357] width 15 height 15
click at [1372, 442] on link "Check in" at bounding box center [1357, 449] width 165 height 31
click at [1425, 398] on icon at bounding box center [1432, 402] width 15 height 15
click at [1362, 488] on link "Check in" at bounding box center [1357, 494] width 165 height 31
click at [1414, 436] on li "[PERSON_NAME] [PERSON_NAME] [EMAIL_ADDRESS][DOMAIN_NAME] Booked More info Remov…" at bounding box center [1154, 459] width 576 height 69
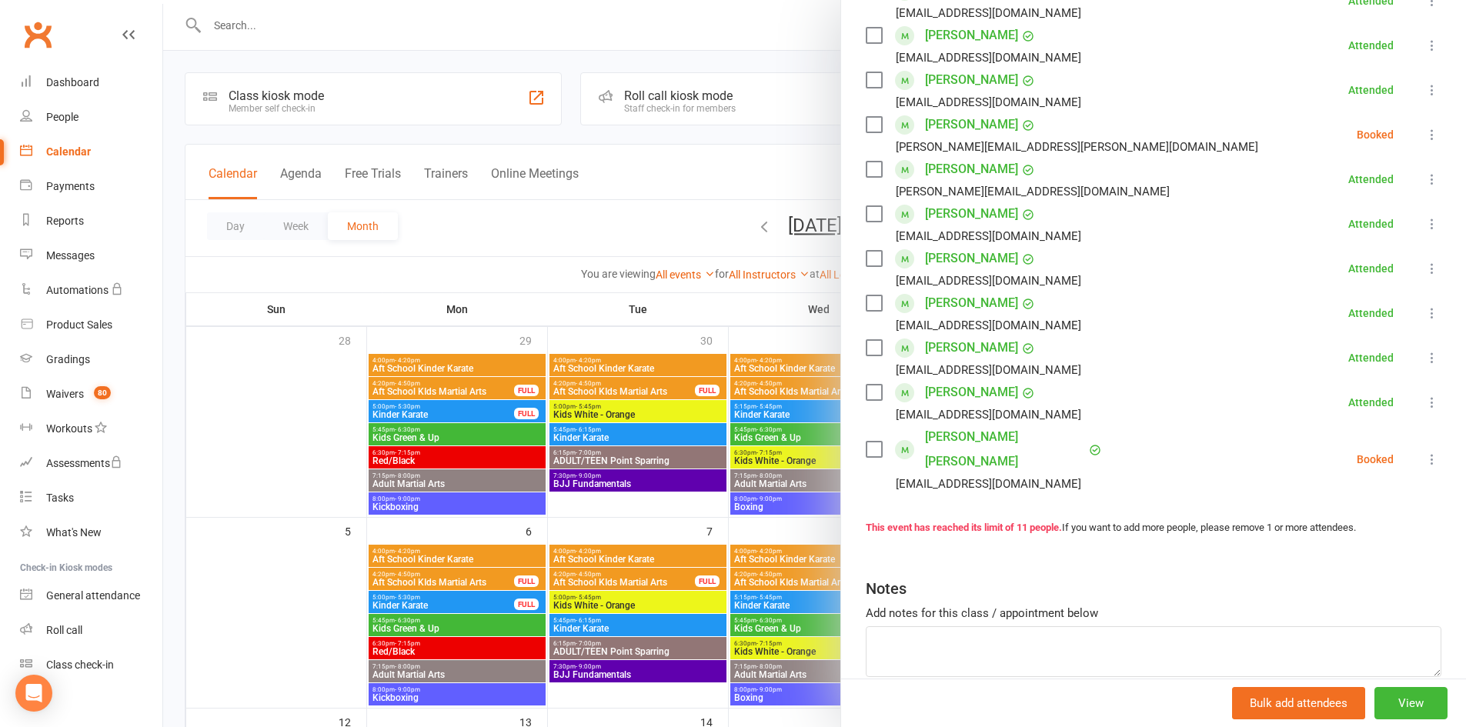
click at [1425, 452] on icon at bounding box center [1432, 459] width 15 height 15
click at [1342, 536] on link "Check in" at bounding box center [1357, 551] width 165 height 31
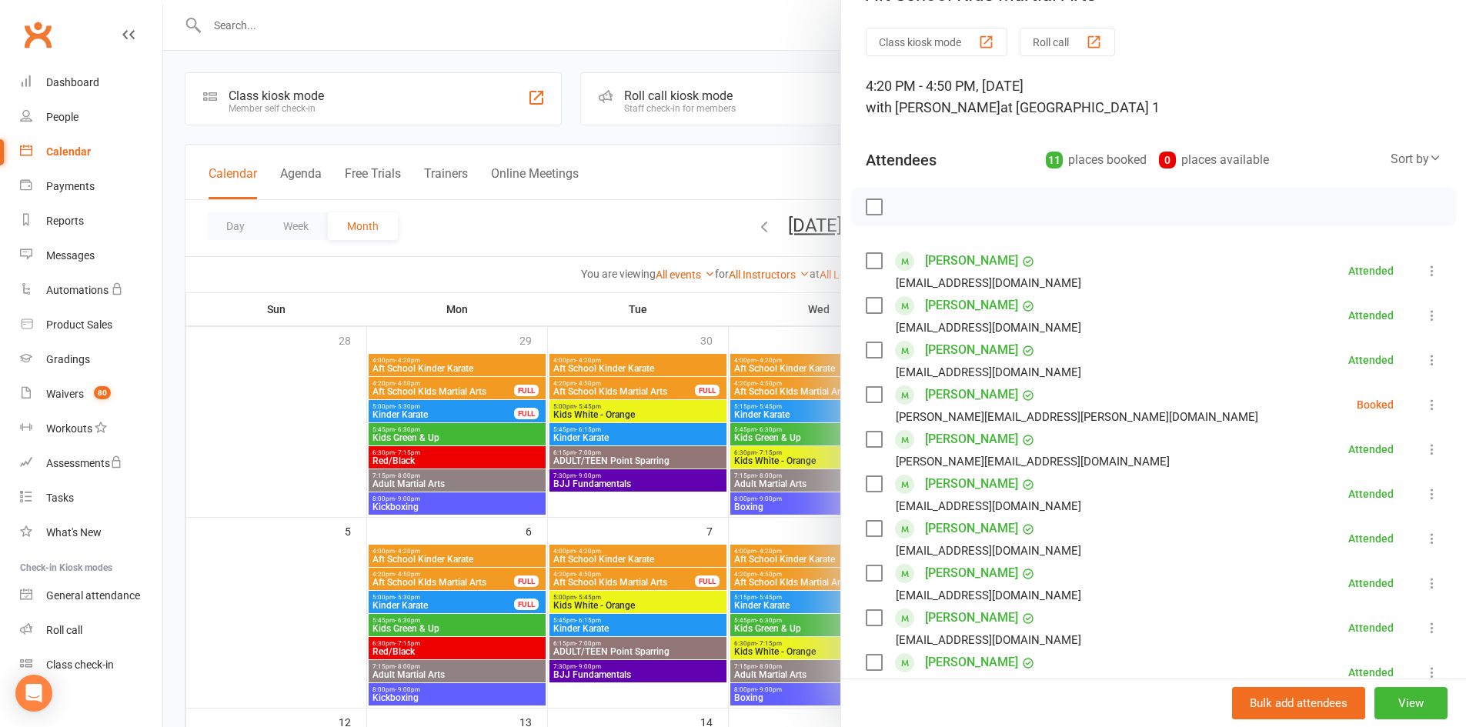
scroll to position [0, 0]
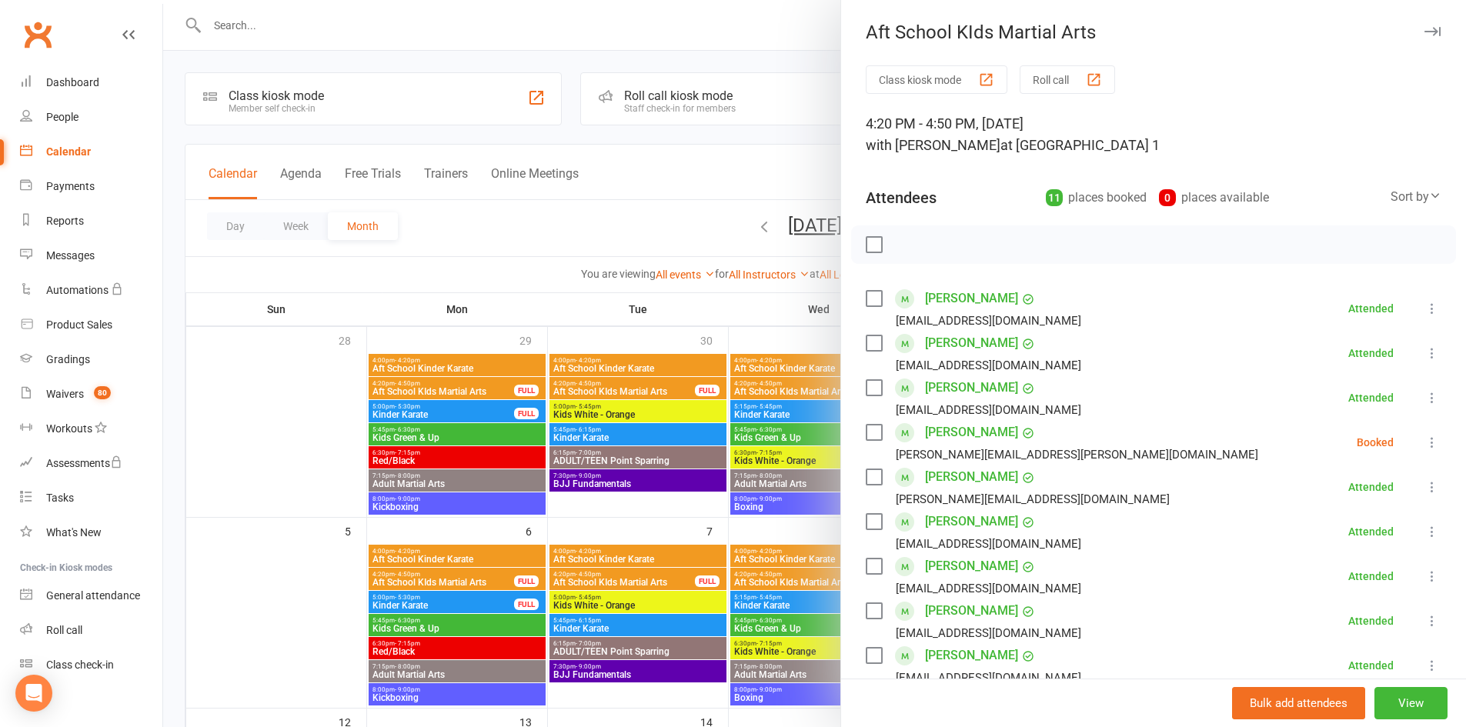
click at [1425, 31] on icon "button" at bounding box center [1433, 31] width 16 height 9
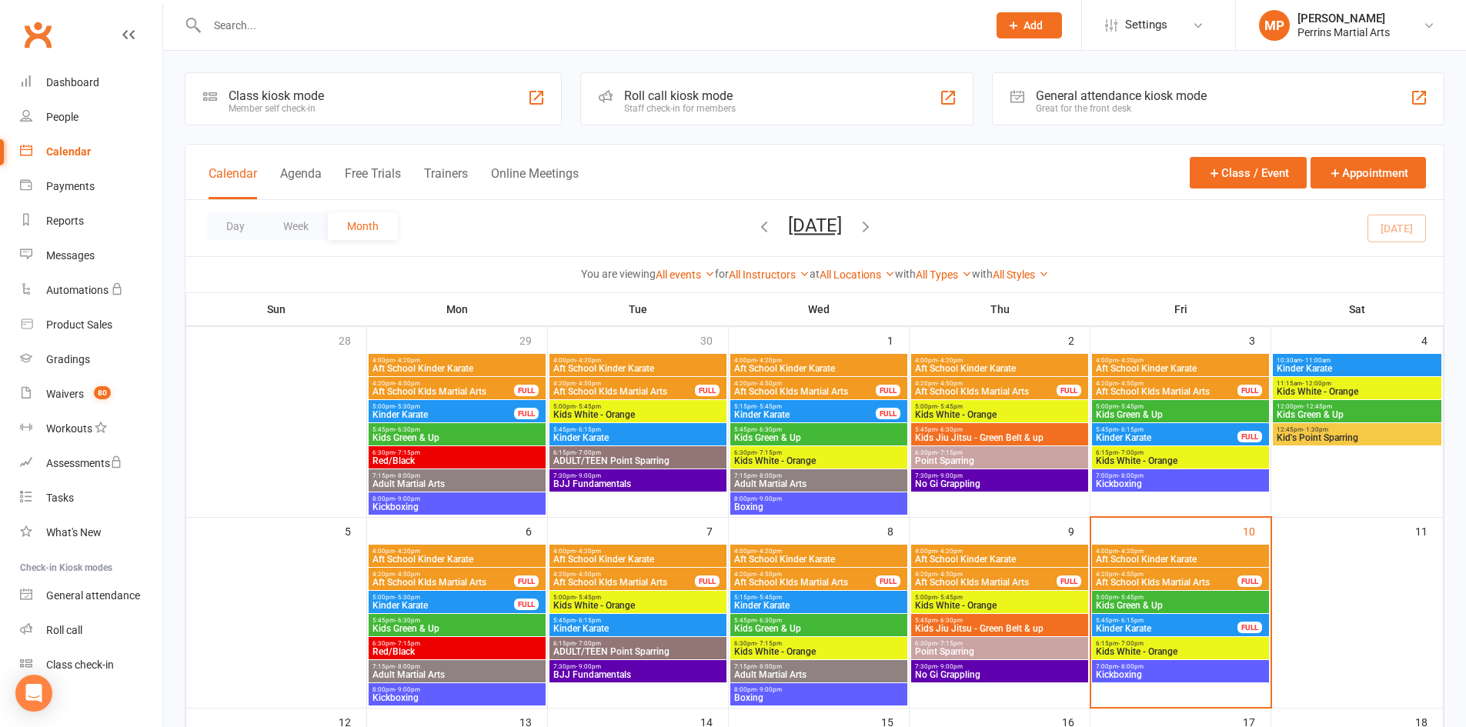
click at [1146, 604] on span "Kids Green & Up" at bounding box center [1180, 605] width 171 height 9
